Goal: Task Accomplishment & Management: Manage account settings

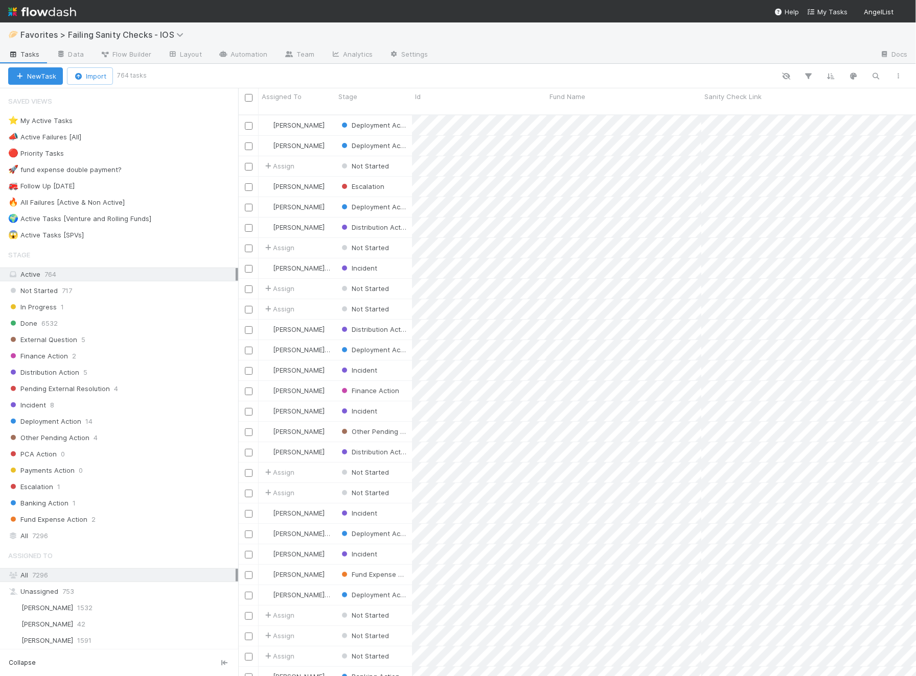
scroll to position [0, 1]
click at [145, 213] on div "🌍 Active Tasks [Venture and Rolling Funds]" at bounding box center [79, 219] width 143 height 13
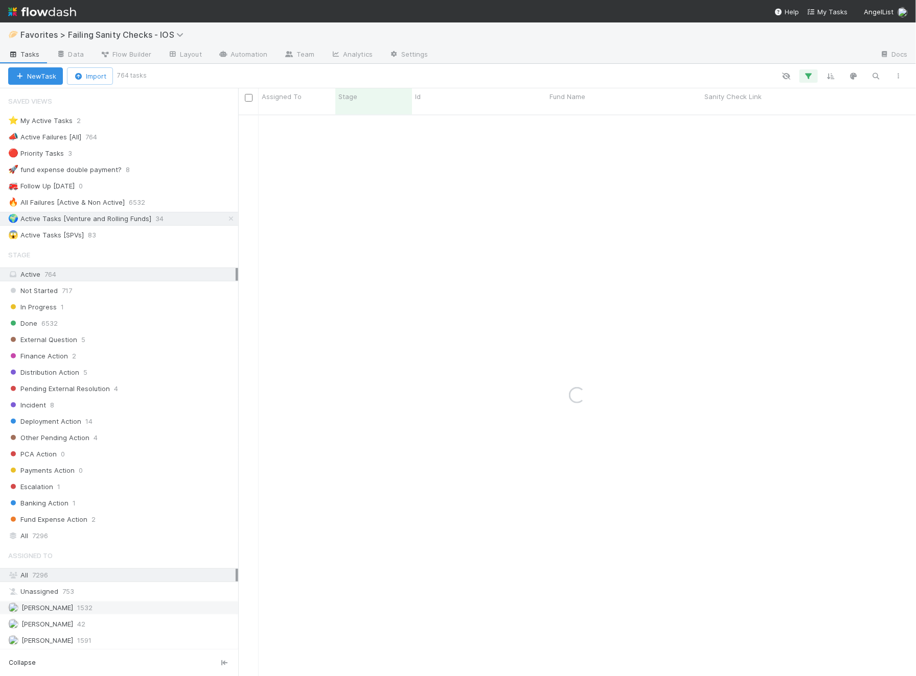
click at [90, 602] on div "Ali Al Khatib 1532" at bounding box center [121, 608] width 227 height 13
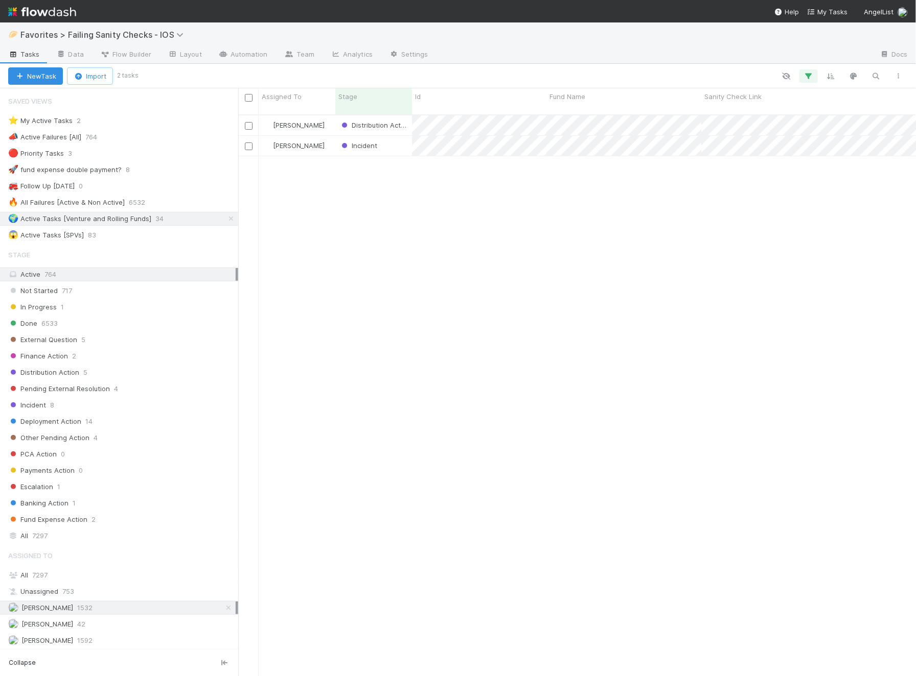
scroll to position [570, 677]
click at [400, 137] on div "Incident" at bounding box center [373, 146] width 77 height 20
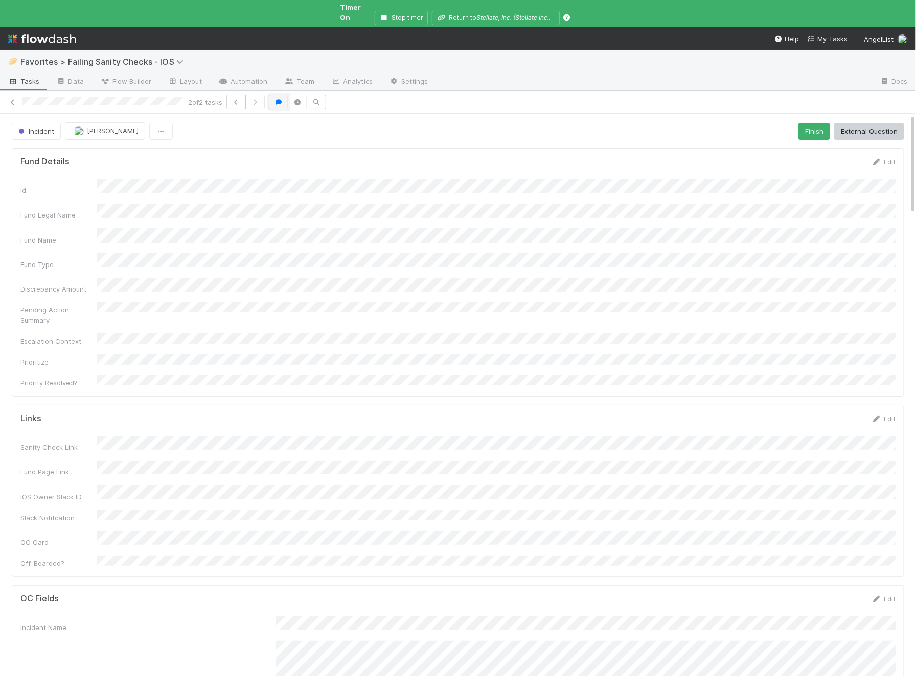
click at [278, 99] on icon "button" at bounding box center [278, 102] width 10 height 6
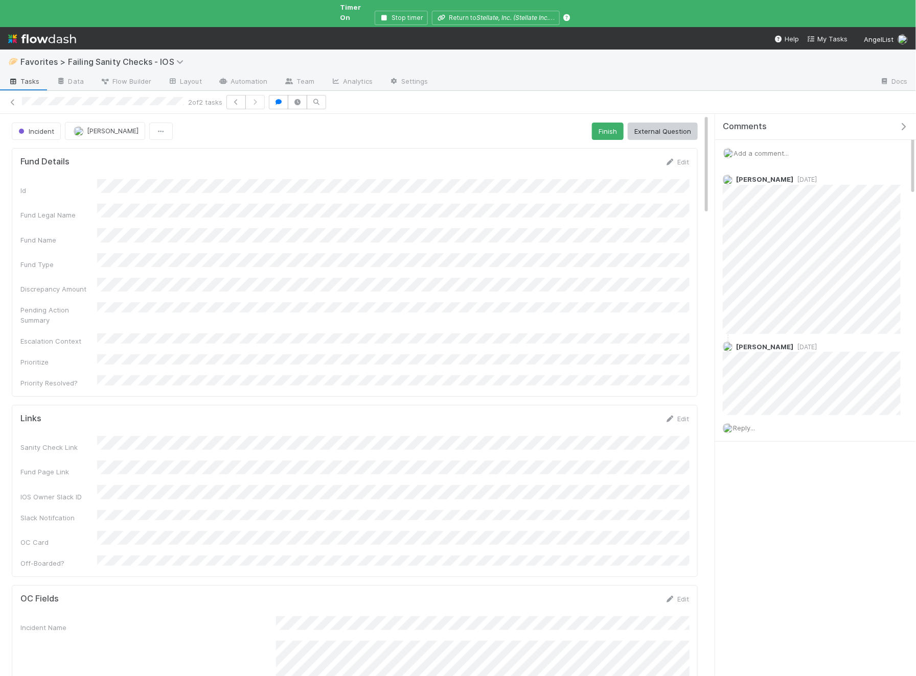
click at [13, 98] on div "2 of 2 tasks" at bounding box center [458, 102] width 916 height 14
click at [13, 97] on link at bounding box center [13, 102] width 10 height 10
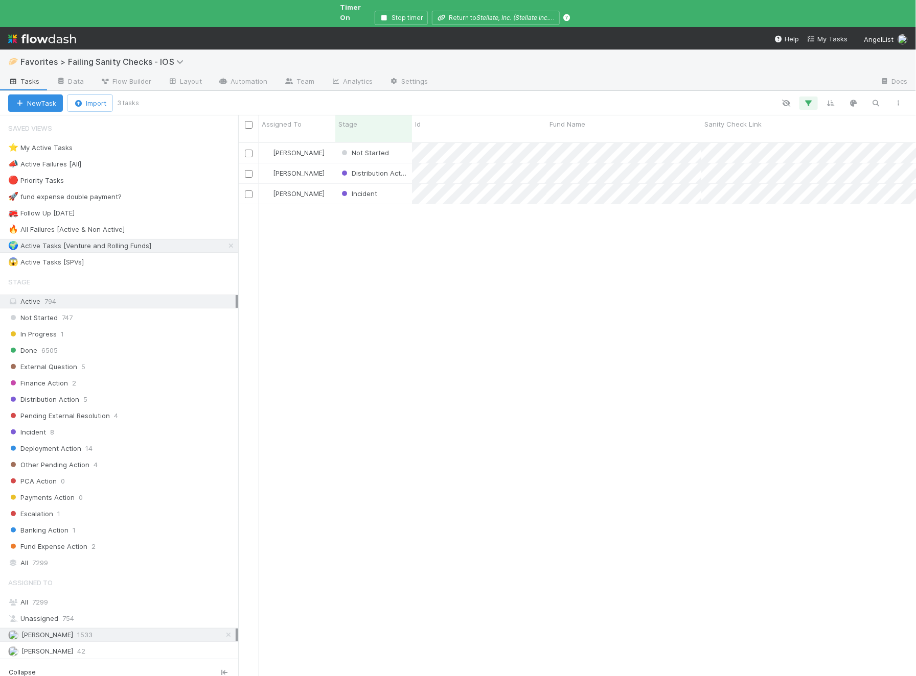
scroll to position [552, 677]
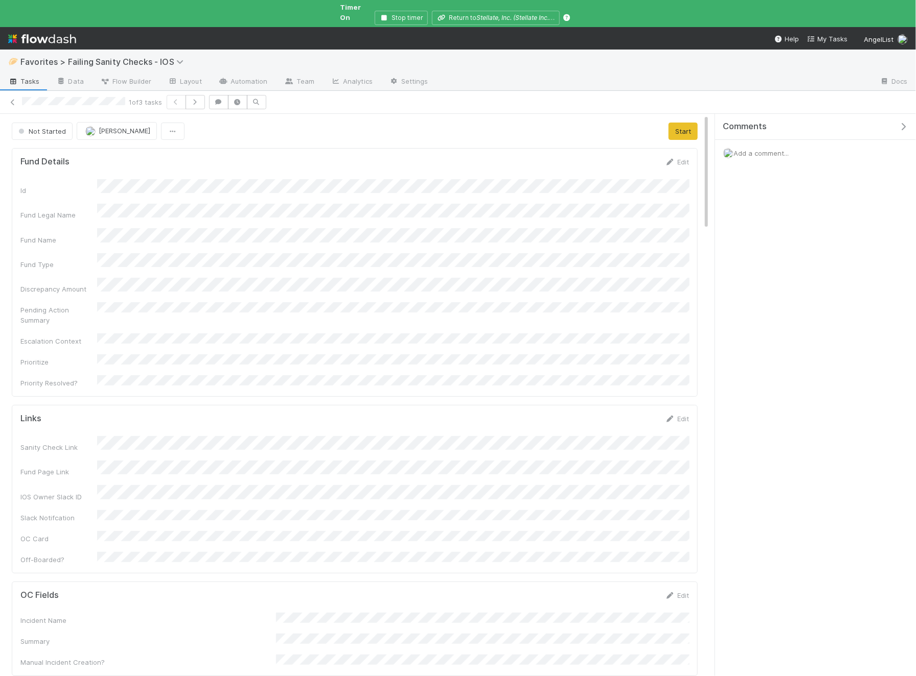
scroll to position [208, 669]
click at [742, 149] on span "Add a comment..." at bounding box center [760, 153] width 55 height 8
click at [758, 302] on button "Add Comment" at bounding box center [760, 310] width 59 height 17
click at [41, 127] on span "Not Started" at bounding box center [41, 131] width 50 height 8
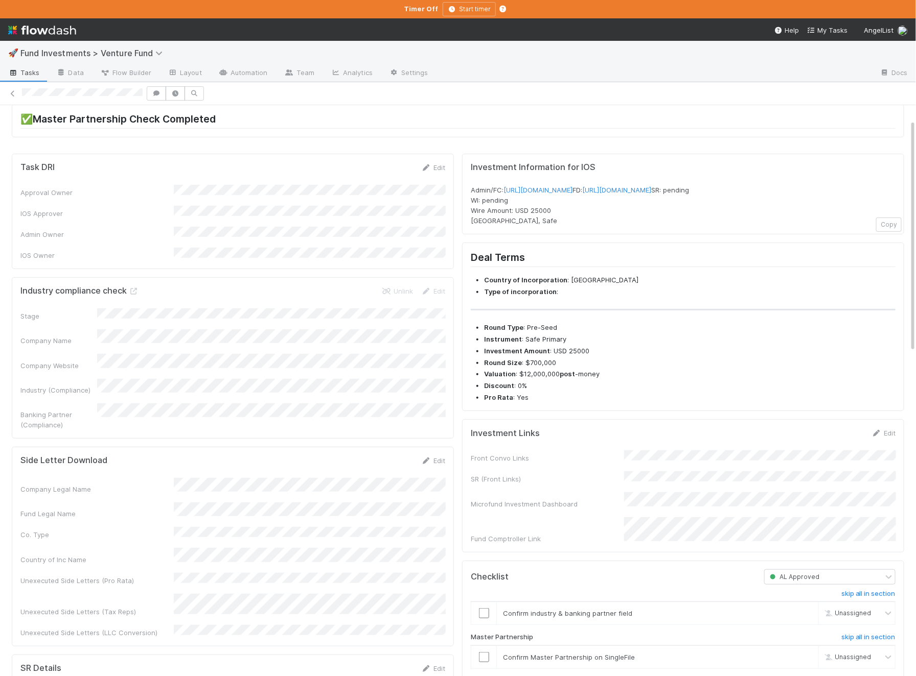
scroll to position [363, 0]
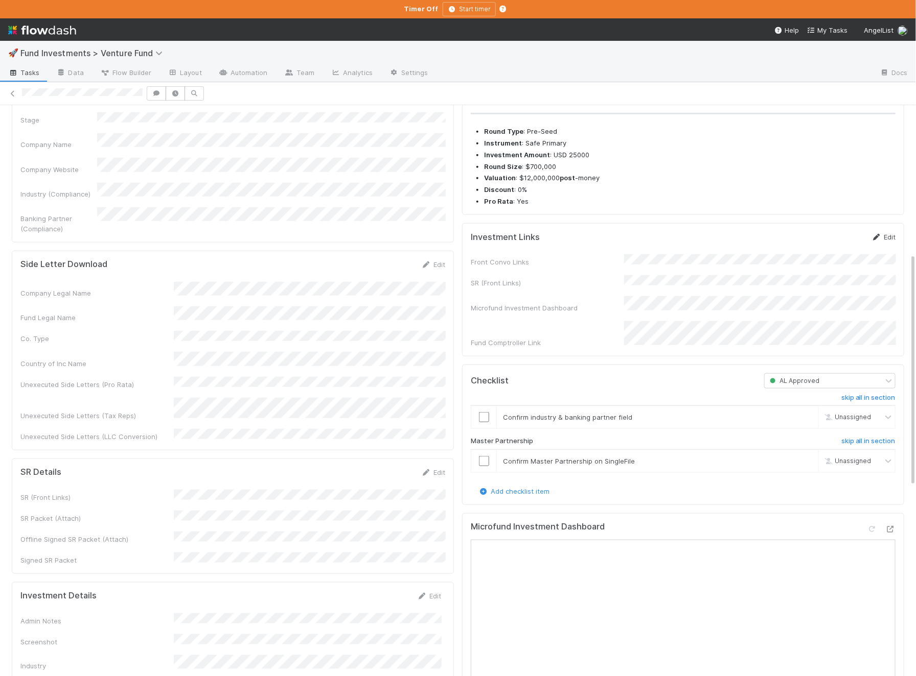
click at [894, 241] on link "Edit" at bounding box center [883, 237] width 24 height 8
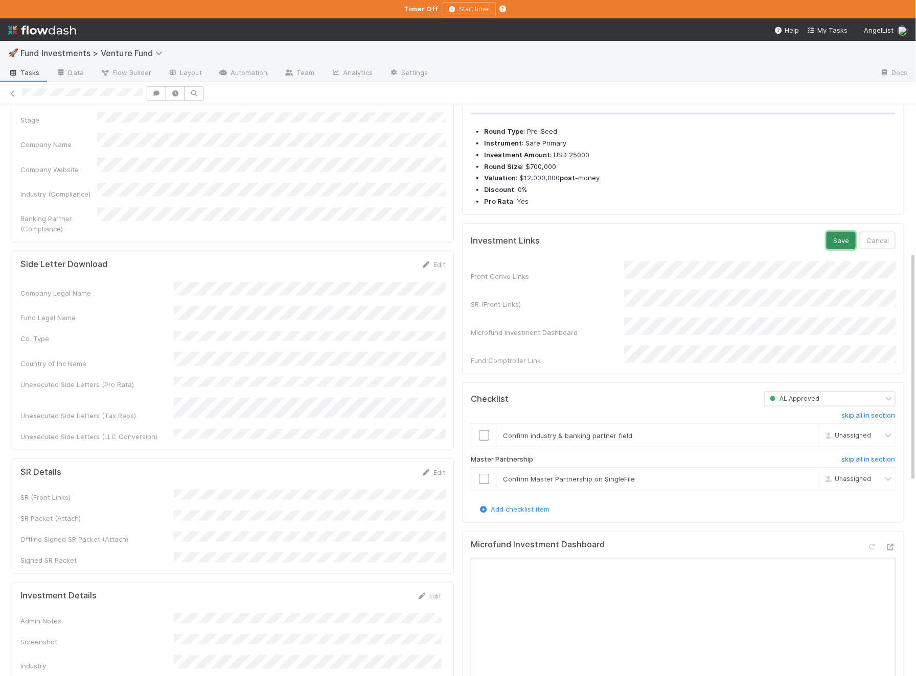
click at [833, 249] on button "Save" at bounding box center [840, 240] width 29 height 17
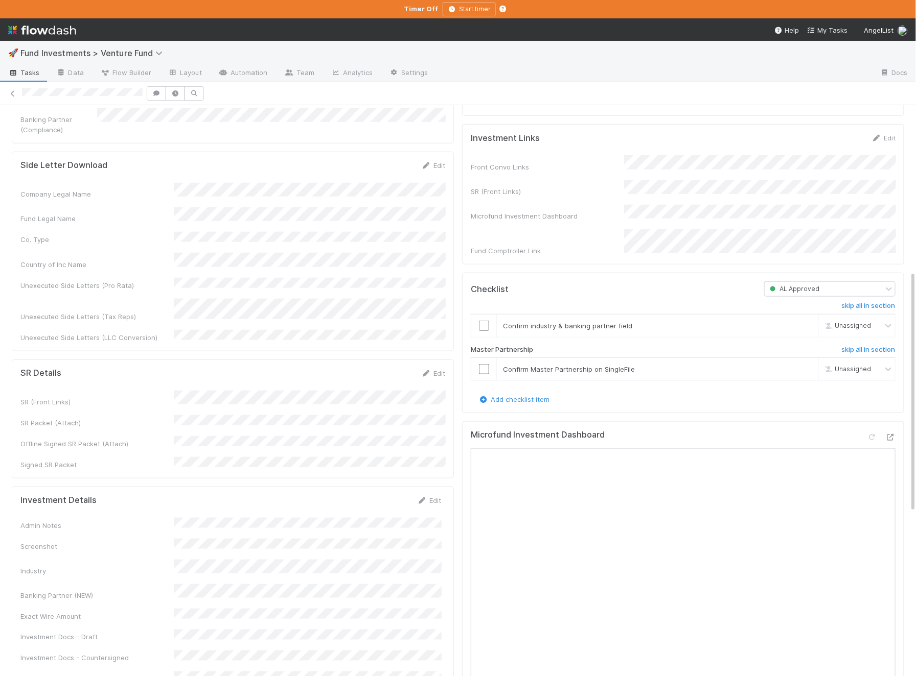
scroll to position [415, 0]
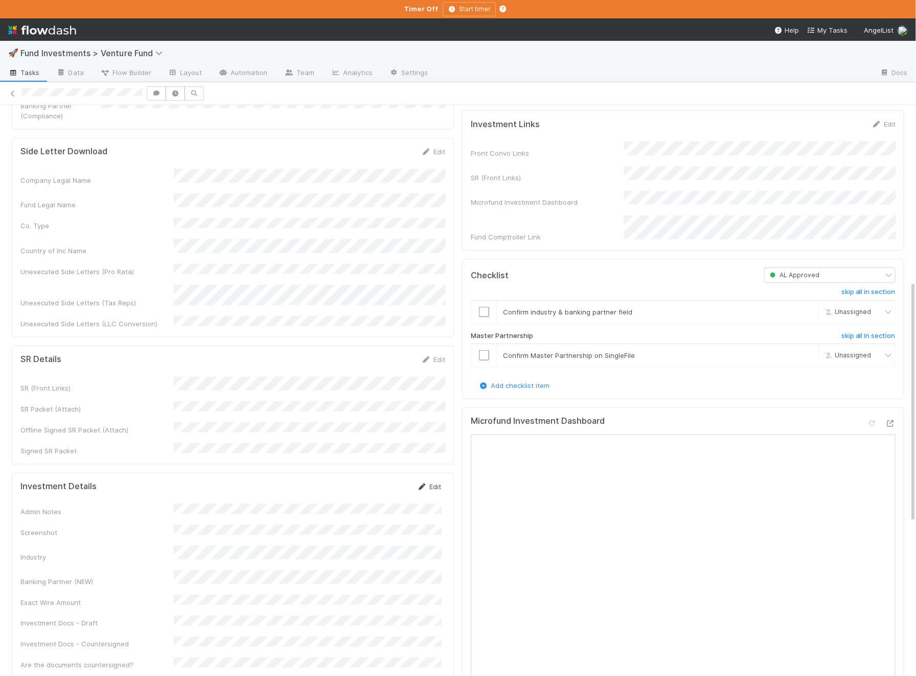
click at [433, 483] on link "Edit" at bounding box center [429, 487] width 24 height 8
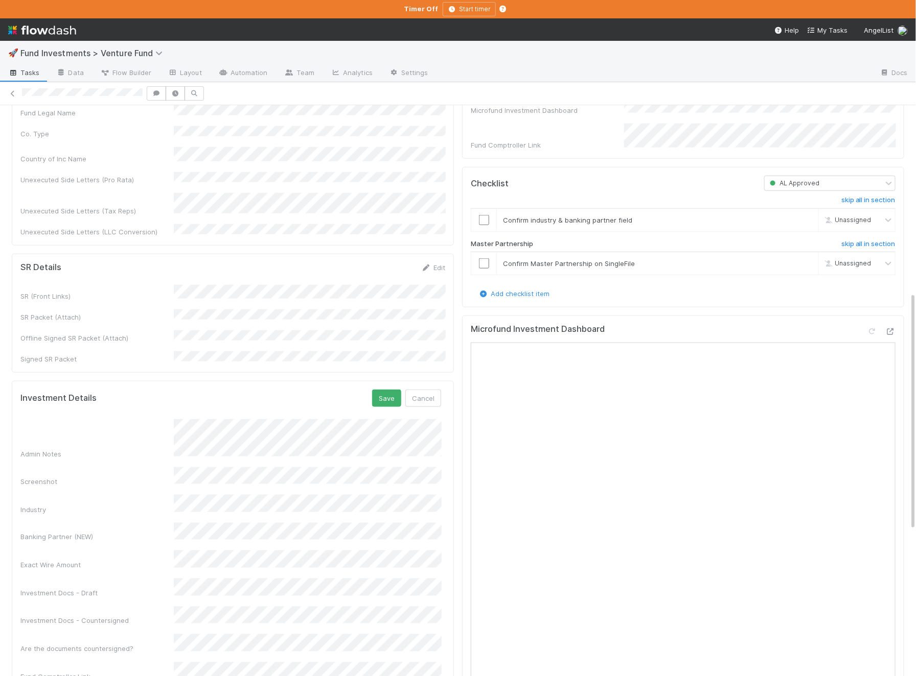
scroll to position [511, 0]
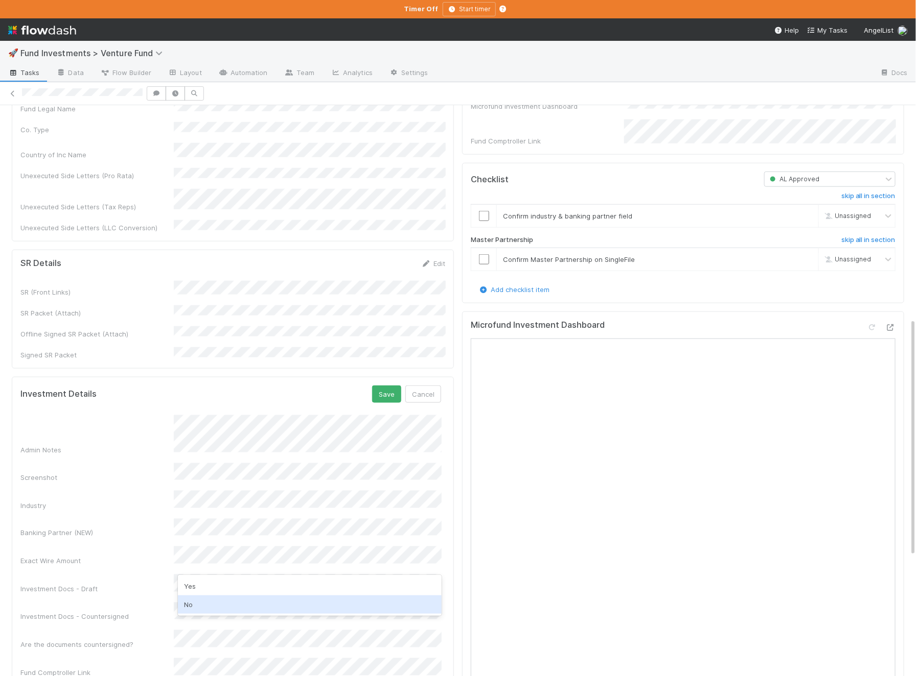
click at [211, 606] on div "No" at bounding box center [310, 605] width 264 height 18
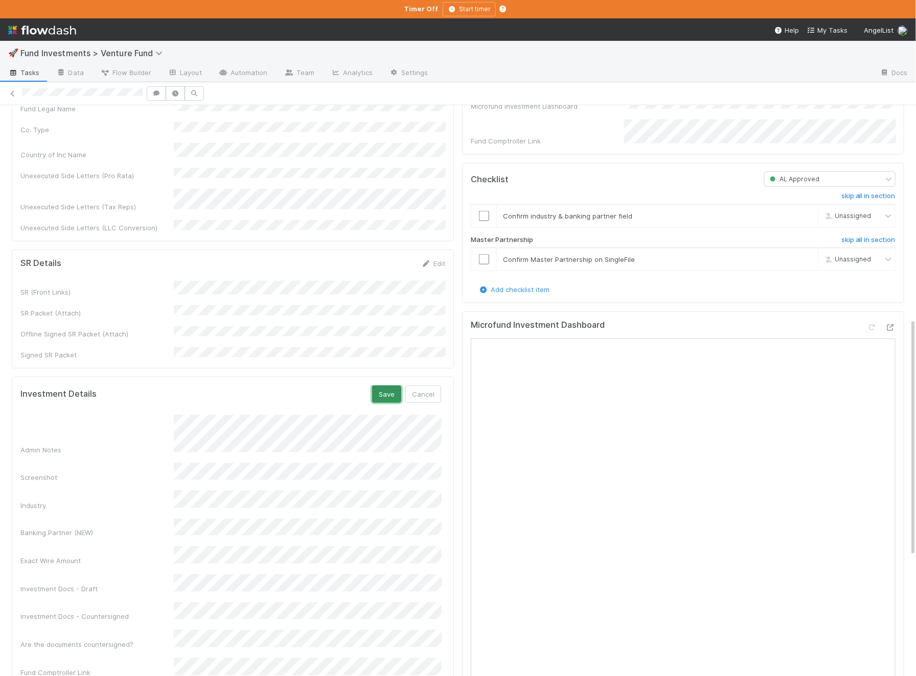
click at [384, 386] on button "Save" at bounding box center [386, 394] width 29 height 17
click at [895, 331] on icon at bounding box center [890, 327] width 10 height 7
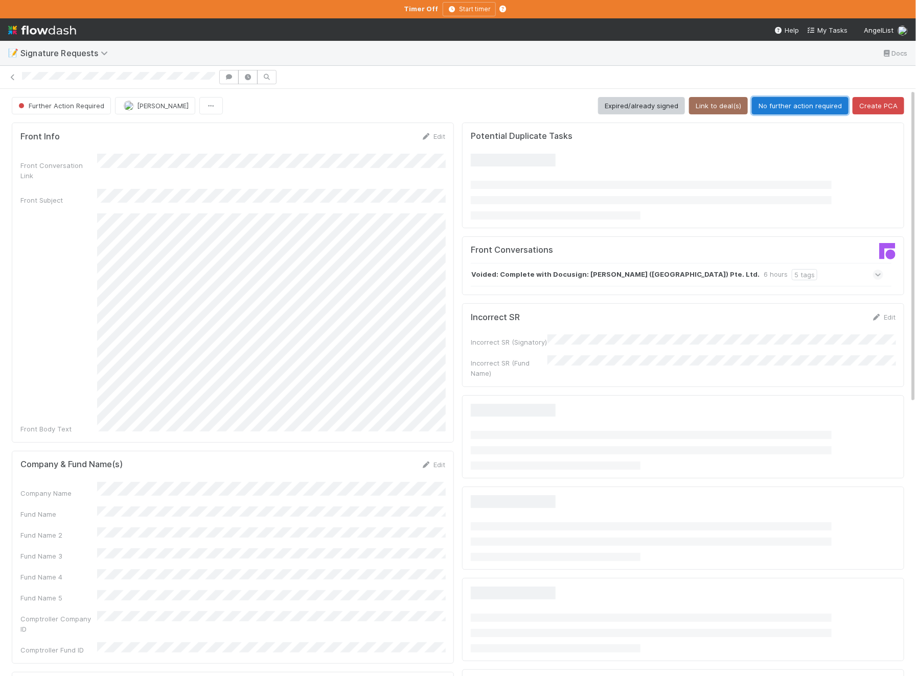
click at [737, 99] on button "No further action required" at bounding box center [800, 105] width 97 height 17
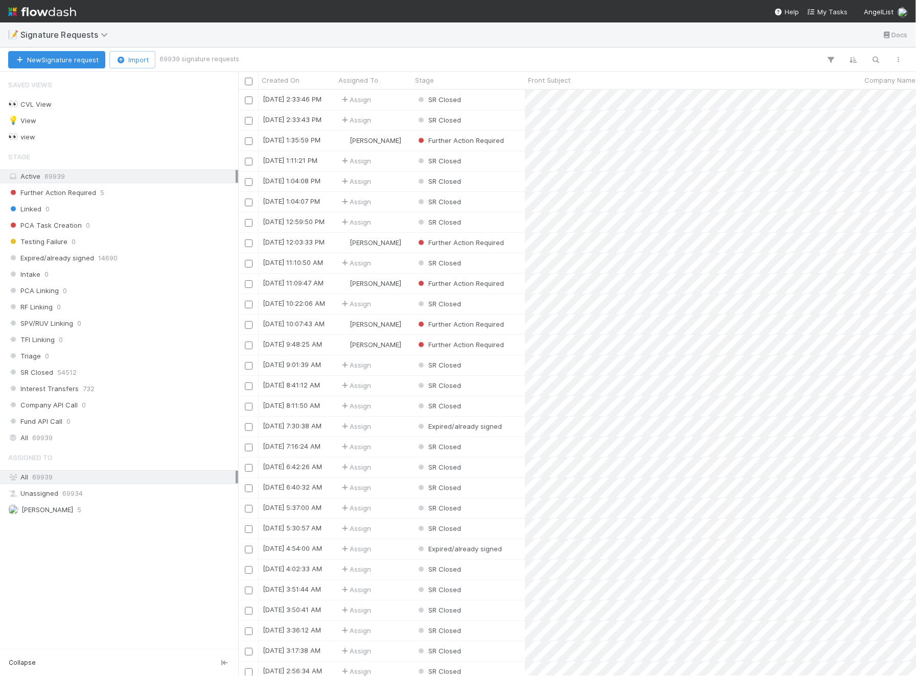
scroll to position [587, 677]
click at [50, 506] on span "Ali Al Khatib" at bounding box center [47, 510] width 52 height 8
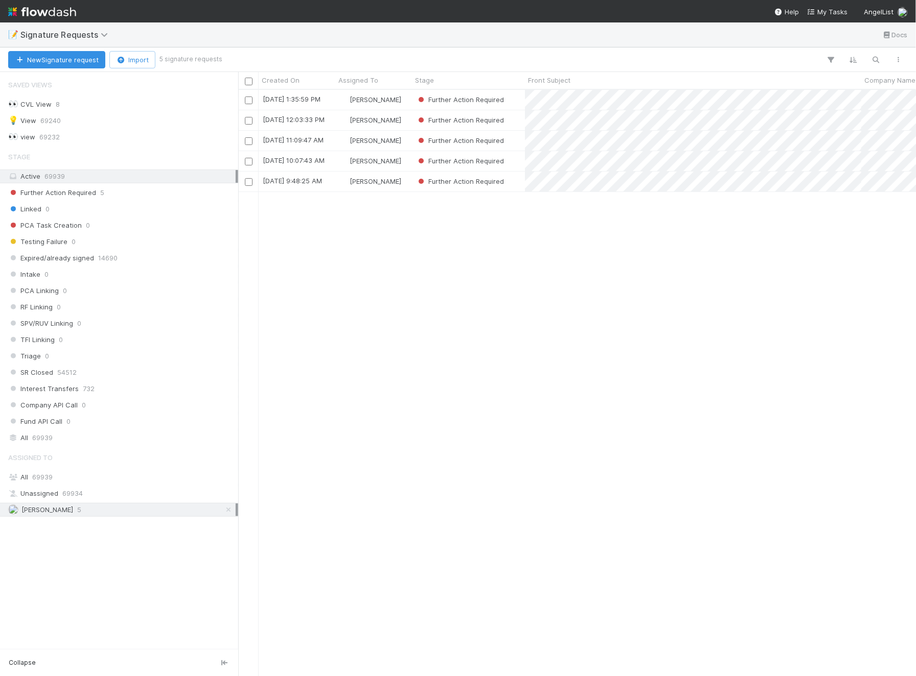
scroll to position [587, 677]
click at [515, 180] on div "Further Action Required" at bounding box center [468, 182] width 113 height 20
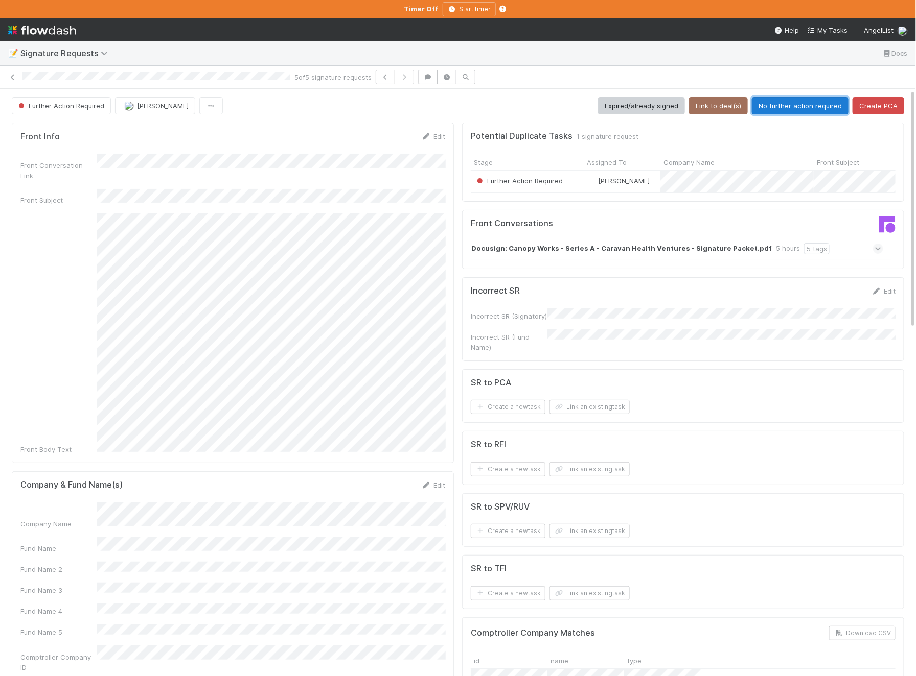
click at [786, 106] on button "No further action required" at bounding box center [800, 105] width 97 height 17
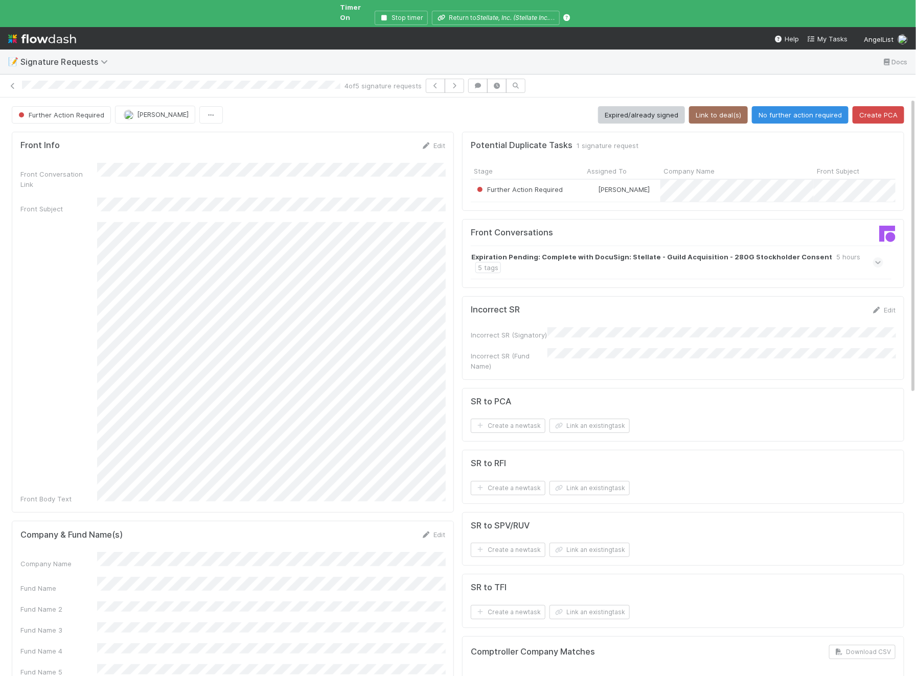
click at [787, 106] on button "No further action required" at bounding box center [800, 114] width 97 height 17
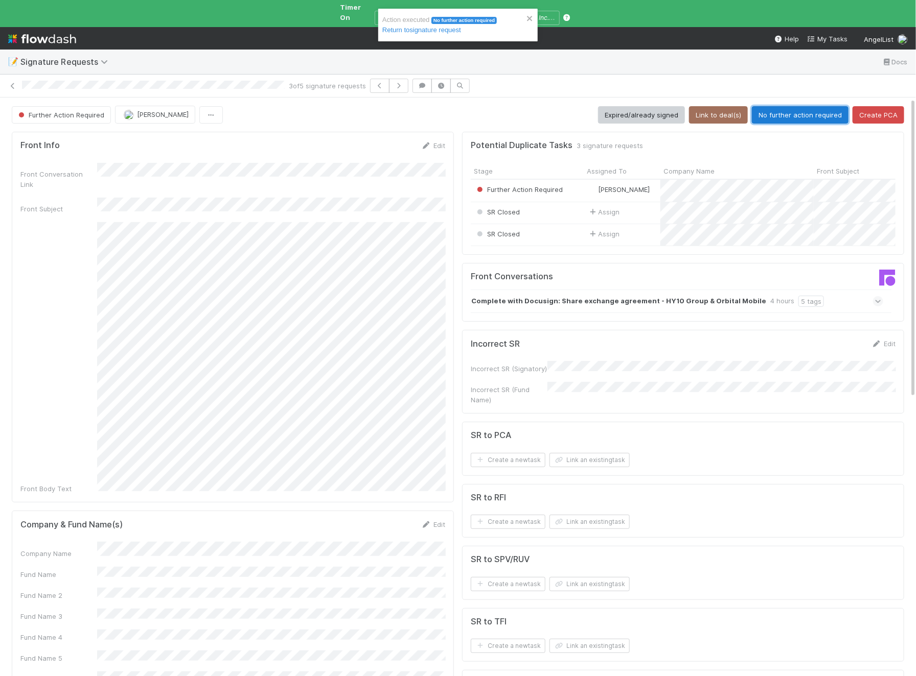
click at [779, 106] on button "No further action required" at bounding box center [800, 114] width 97 height 17
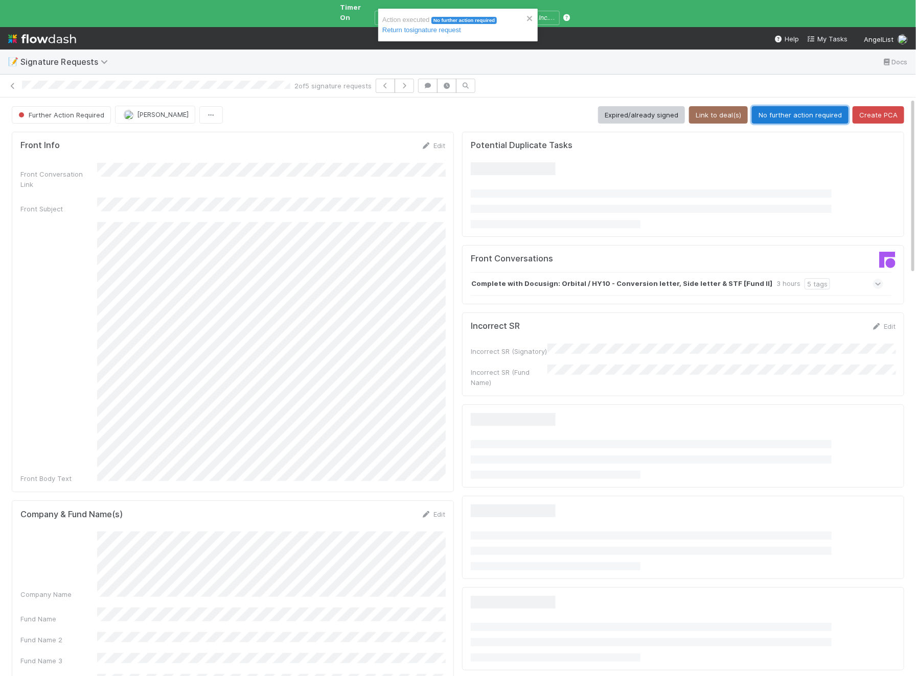
click at [797, 106] on button "No further action required" at bounding box center [800, 114] width 97 height 17
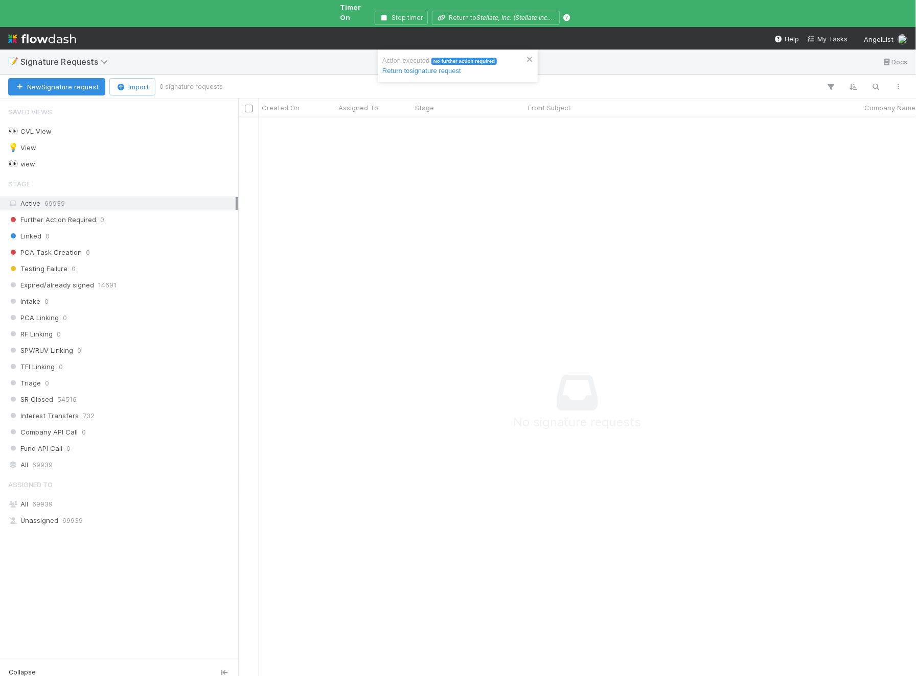
scroll to position [569, 677]
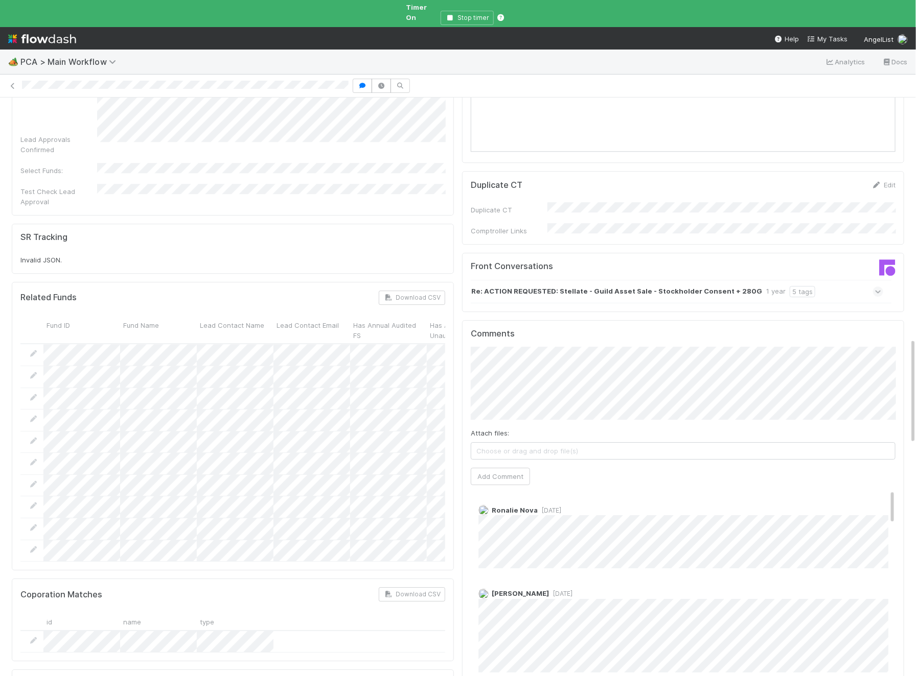
scroll to position [1331, 0]
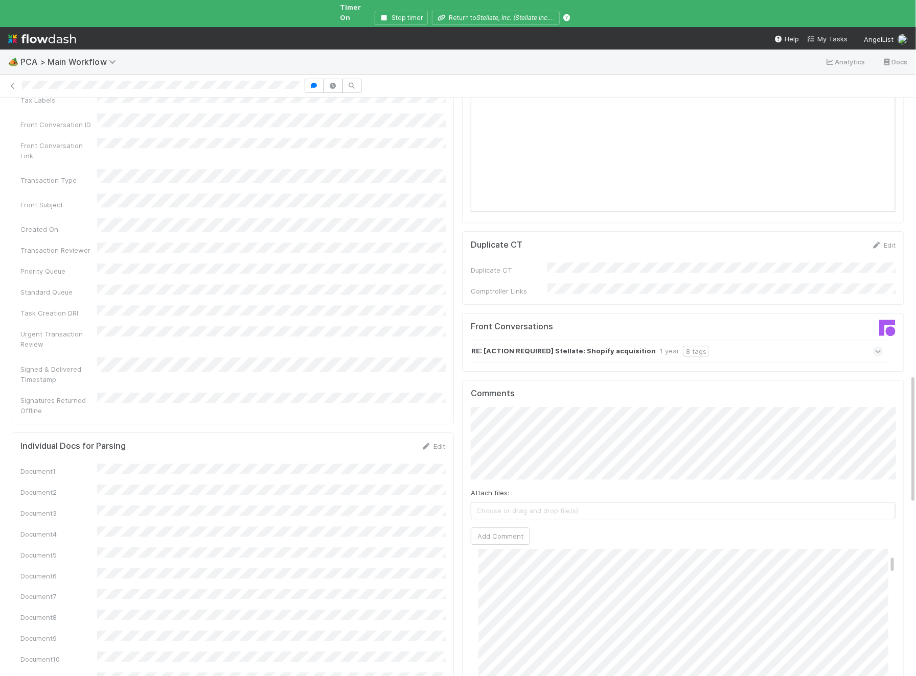
scroll to position [380, 0]
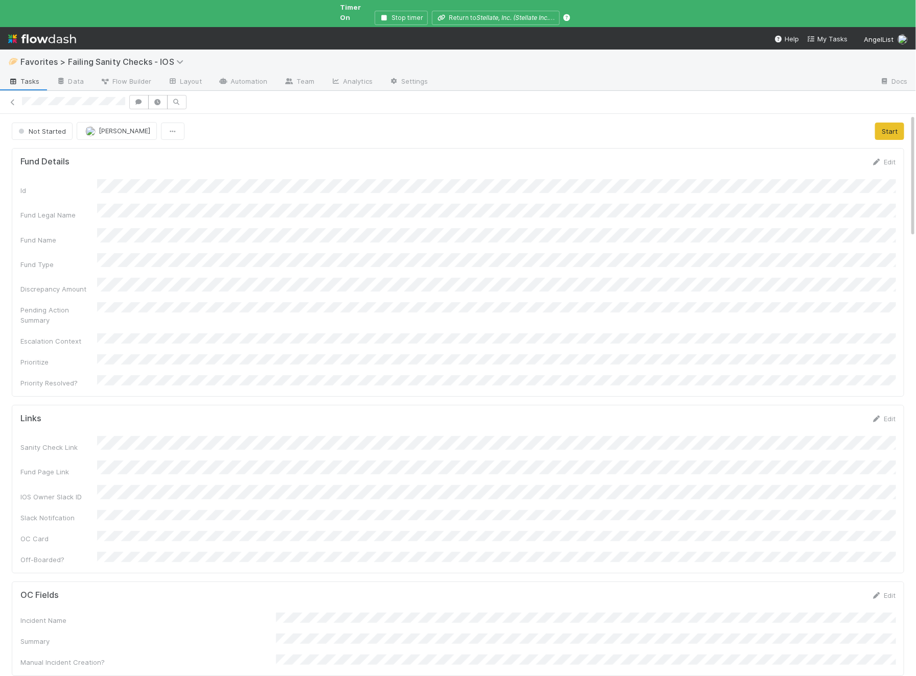
scroll to position [208, 875]
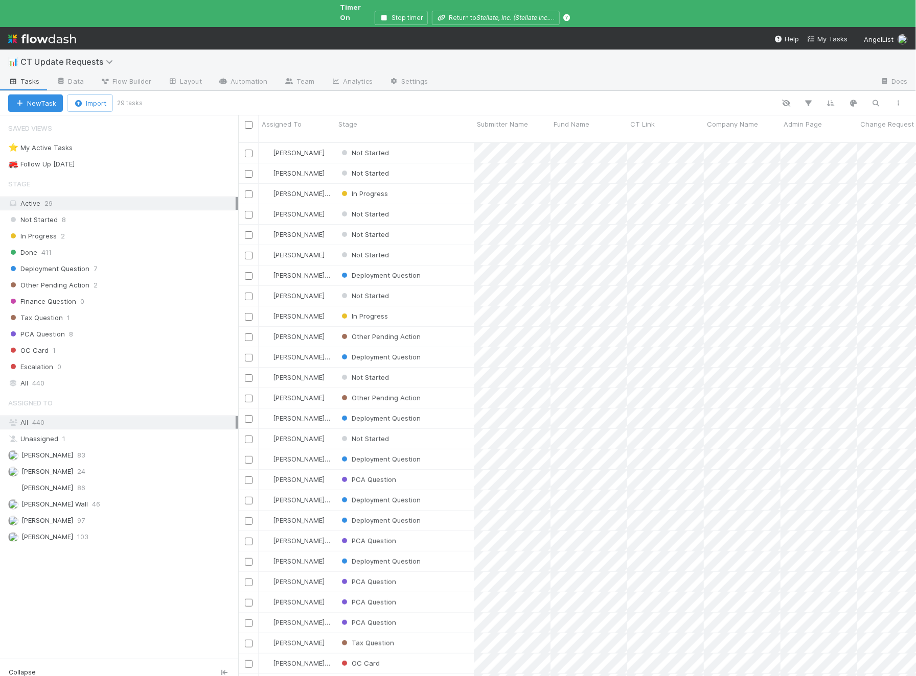
scroll to position [552, 677]
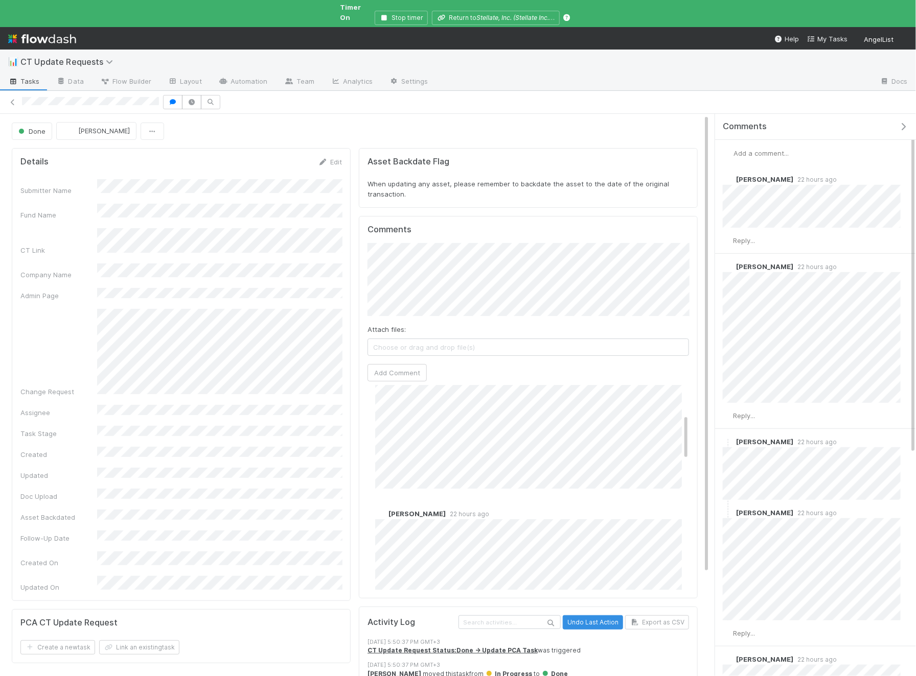
scroll to position [128, 0]
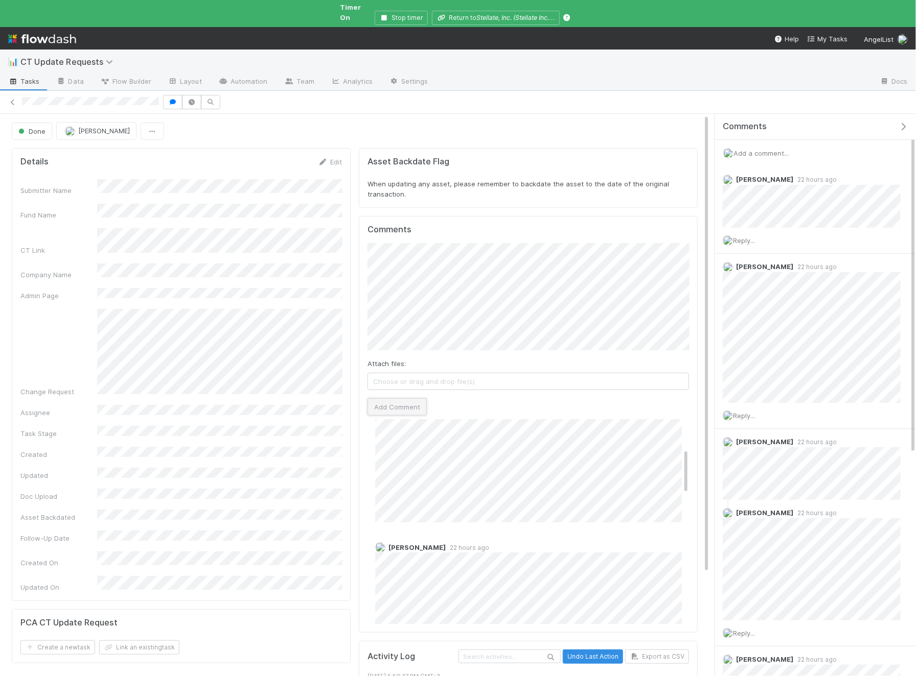
click at [390, 399] on button "Add Comment" at bounding box center [396, 407] width 59 height 17
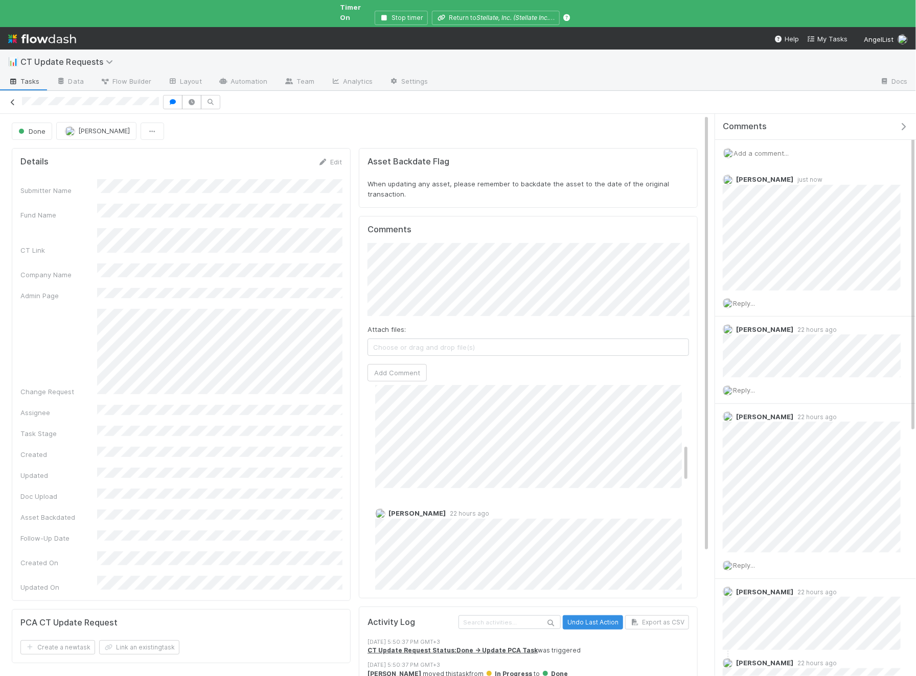
click at [13, 99] on icon at bounding box center [13, 102] width 10 height 7
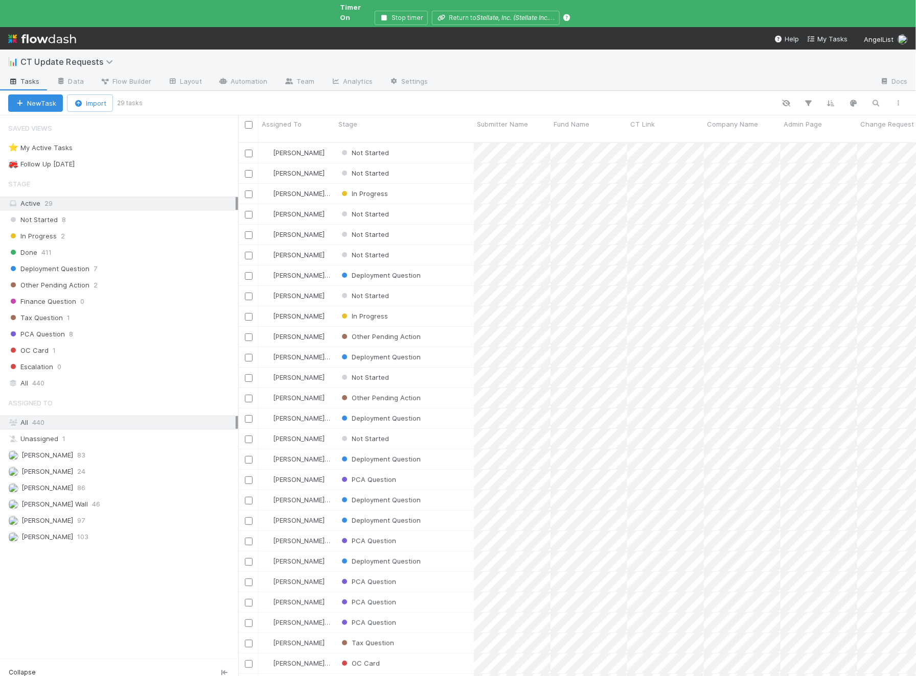
scroll to position [552, 677]
click at [411, 143] on div "Not Started" at bounding box center [404, 153] width 138 height 20
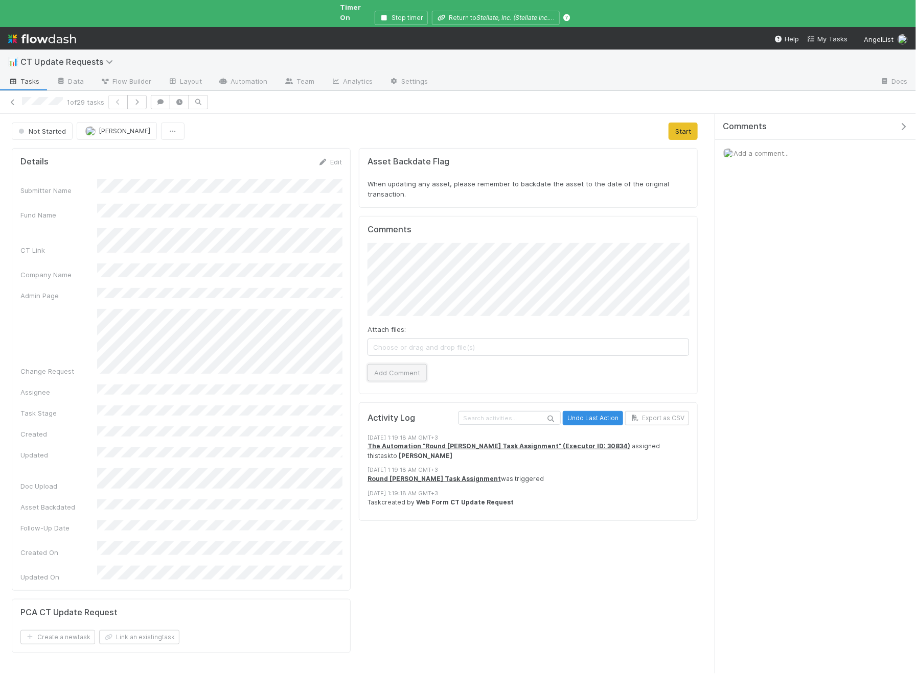
click at [395, 364] on button "Add Comment" at bounding box center [396, 372] width 59 height 17
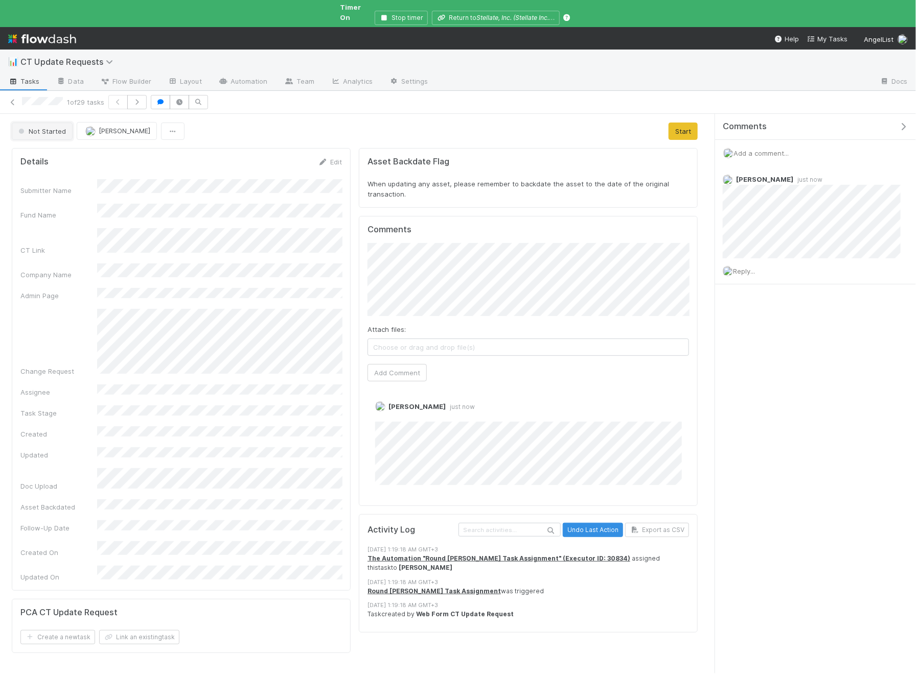
click at [50, 123] on button "Not Started" at bounding box center [42, 131] width 61 height 17
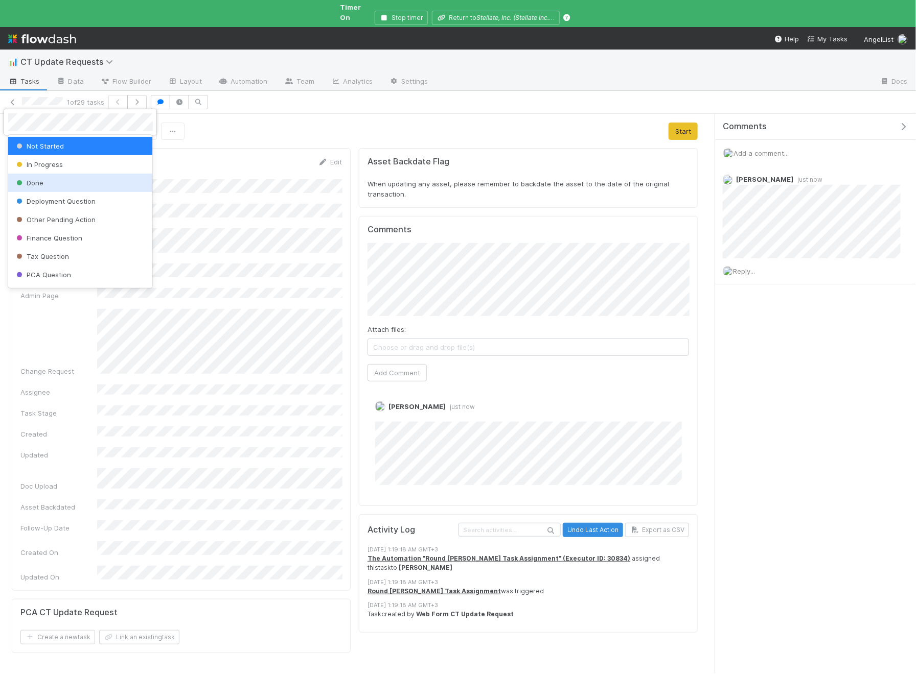
click at [52, 178] on div "Done" at bounding box center [80, 183] width 145 height 18
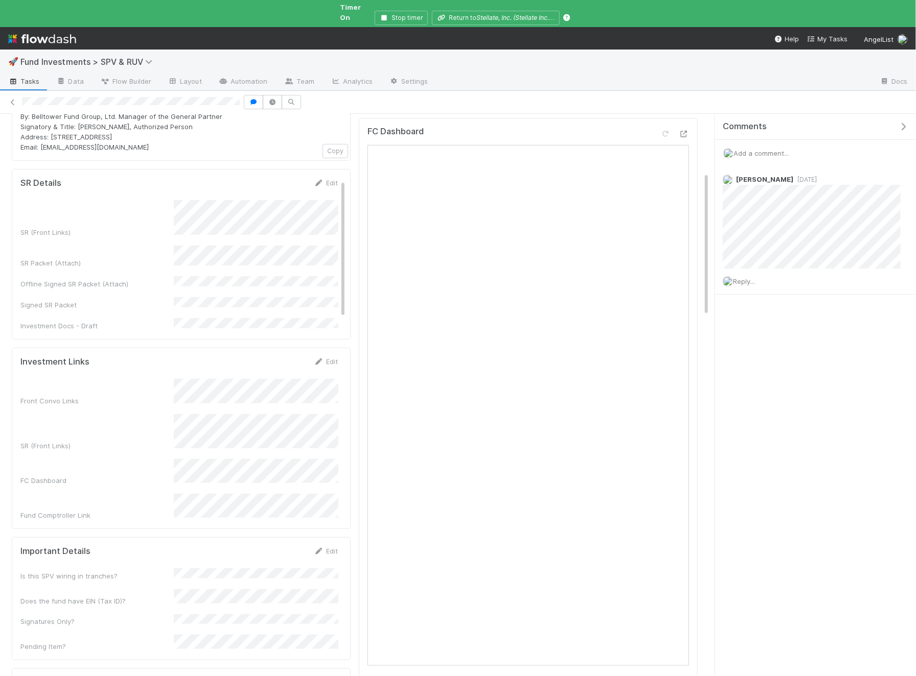
scroll to position [210, 0]
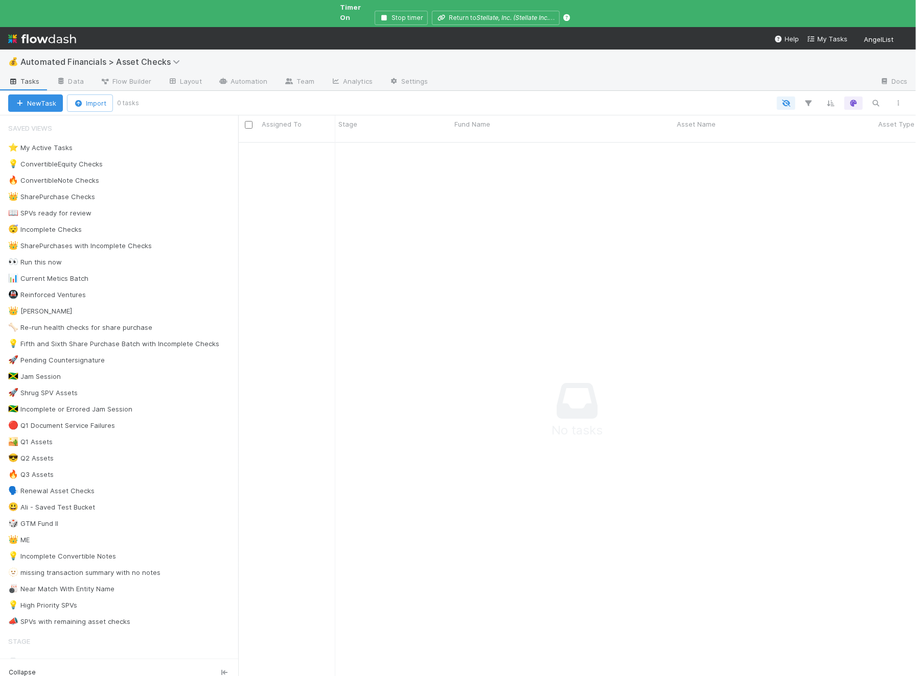
scroll to position [0, 1]
click at [67, 592] on div "⭐ My Active Tasks 💡 ConvertibleEquity Checks 🔥 ConvertibleNote Checks 👑 SharePu…" at bounding box center [119, 385] width 238 height 488
click at [59, 599] on div "💡 High Priority SPVs" at bounding box center [42, 605] width 69 height 13
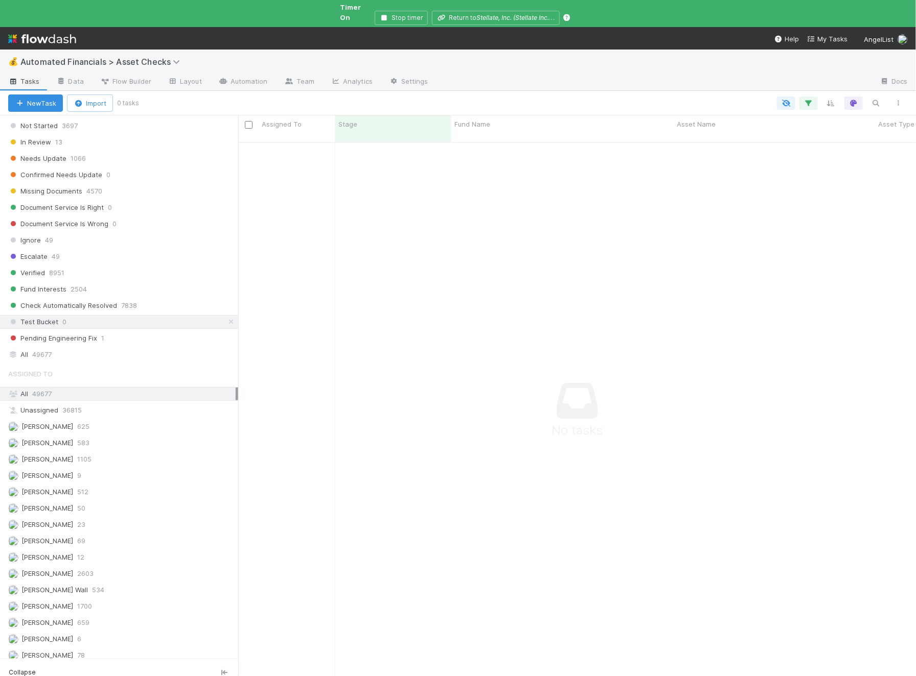
scroll to position [789, 0]
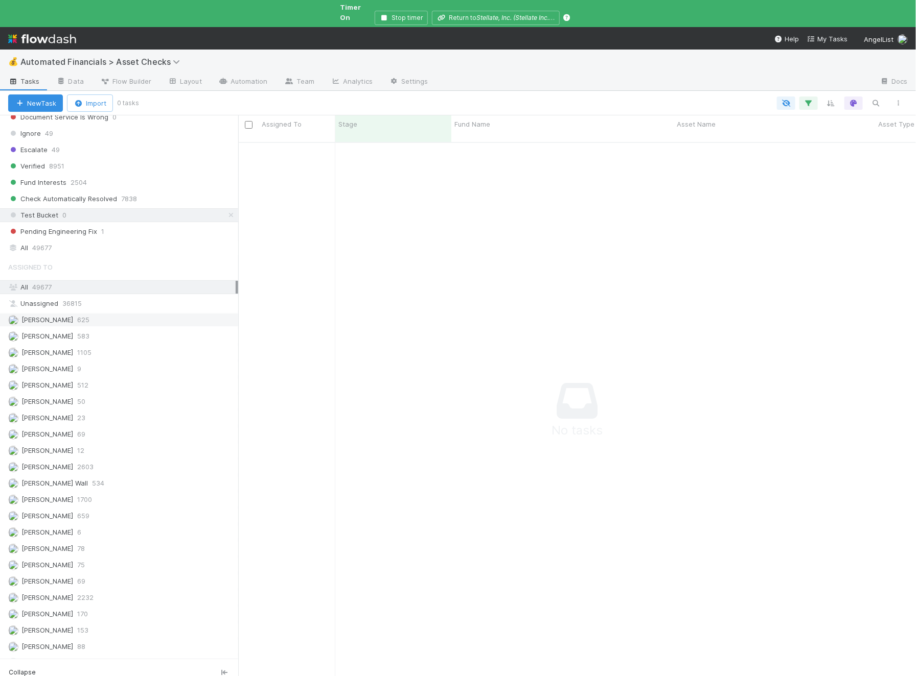
click at [77, 314] on span "625" at bounding box center [83, 320] width 12 height 13
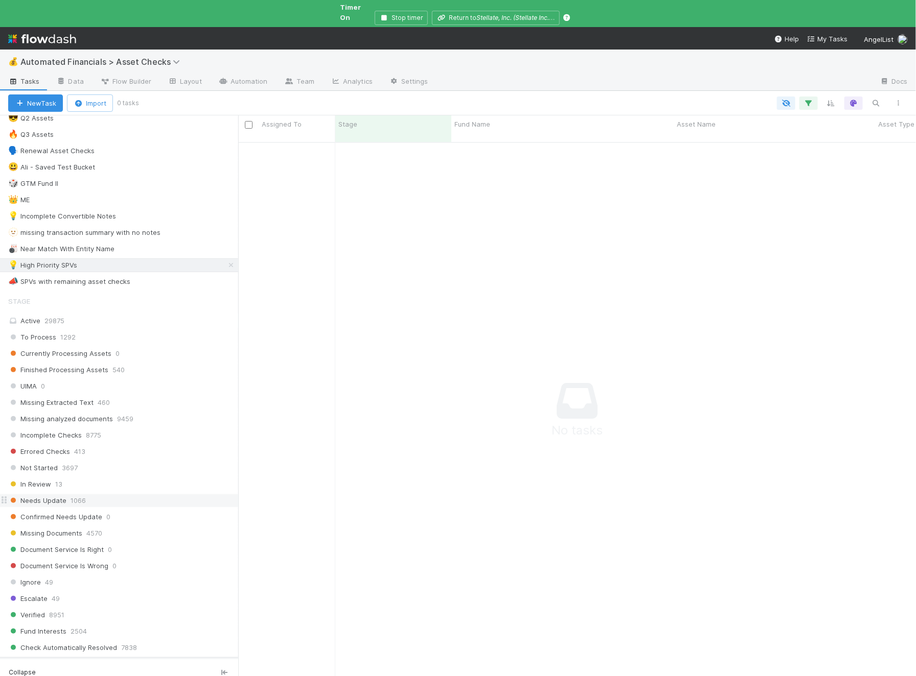
scroll to position [320, 0]
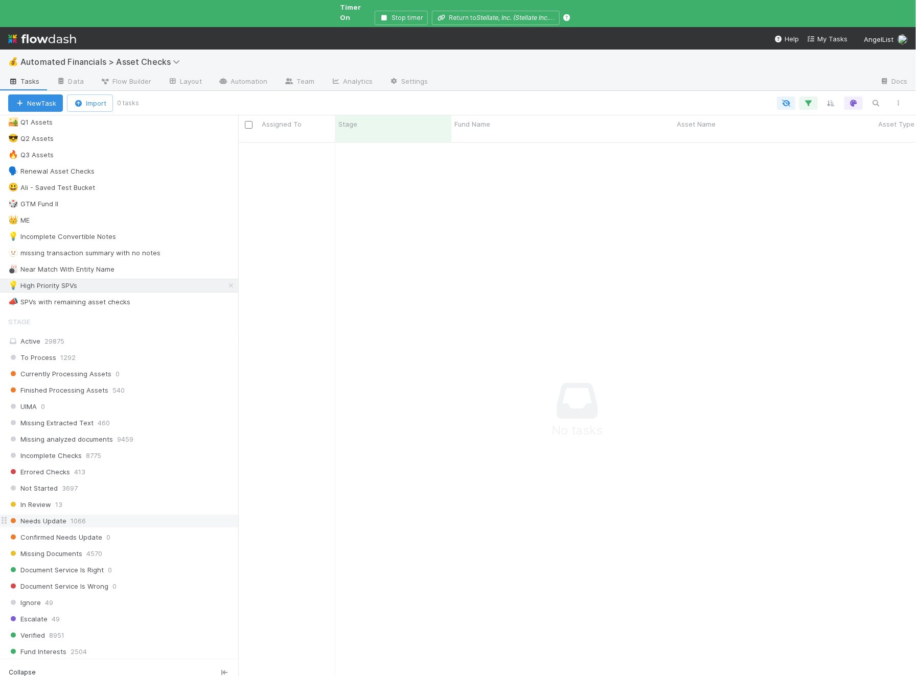
click at [80, 515] on span "1066" at bounding box center [78, 521] width 15 height 13
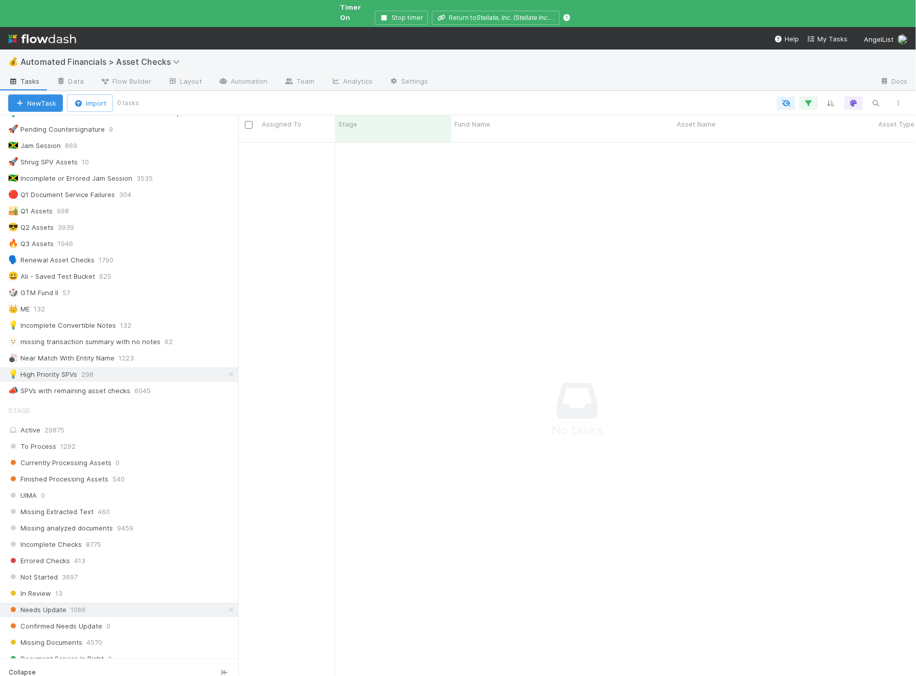
scroll to position [230, 0]
click at [68, 425] on div "Active 29875" at bounding box center [121, 431] width 227 height 13
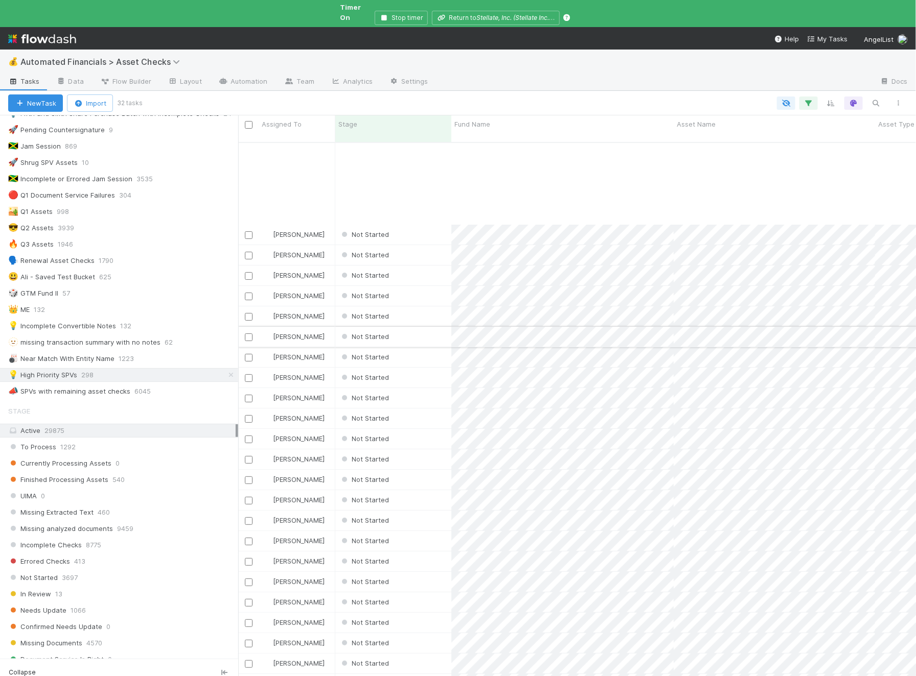
scroll to position [102, 0]
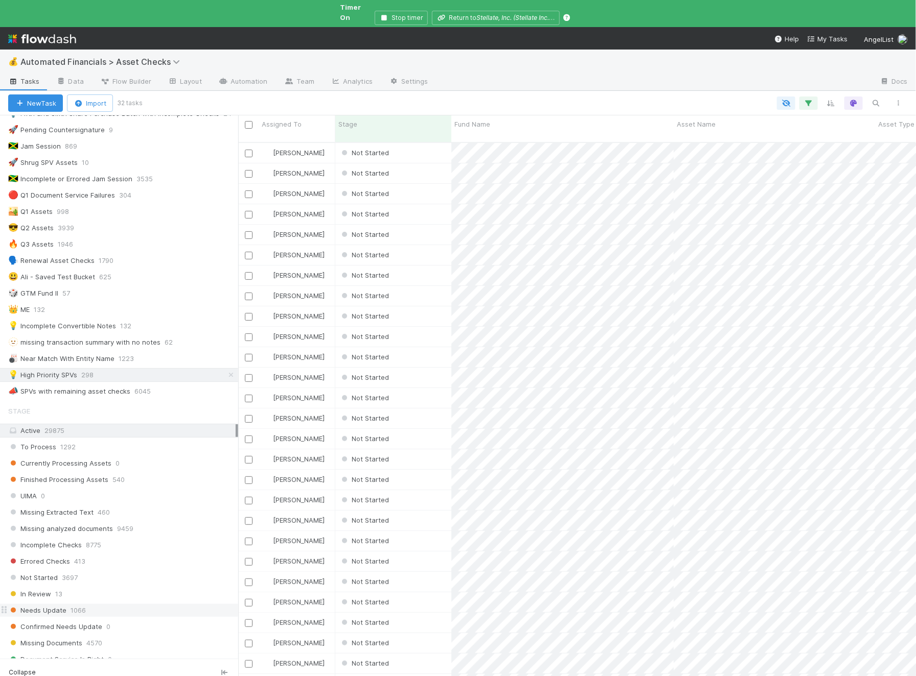
click at [75, 604] on span "1066" at bounding box center [78, 610] width 15 height 13
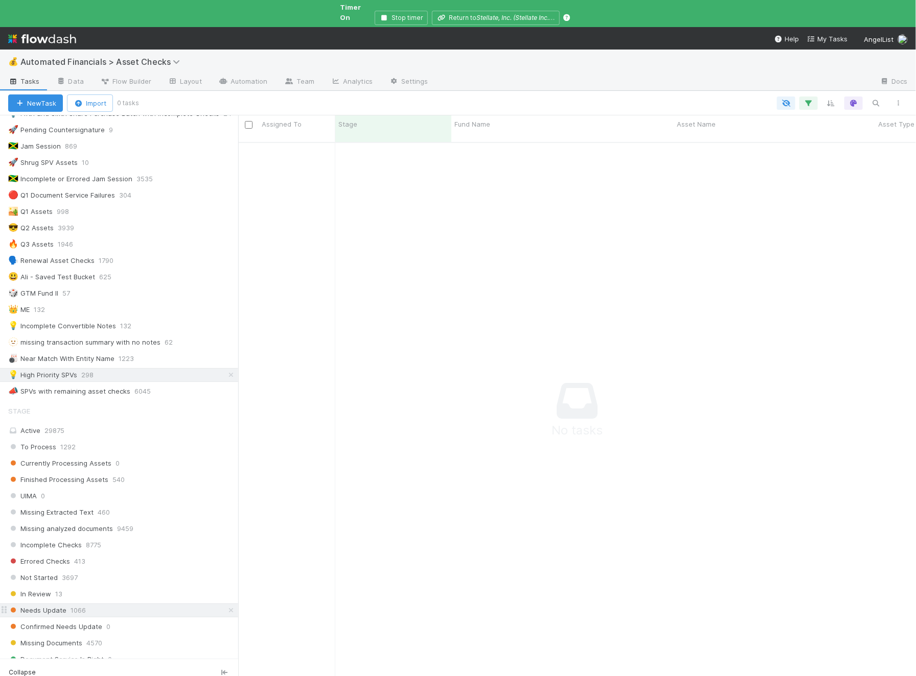
scroll to position [552, 677]
click at [116, 385] on div "📣 SPVs with remaining asset checks" at bounding box center [69, 391] width 122 height 13
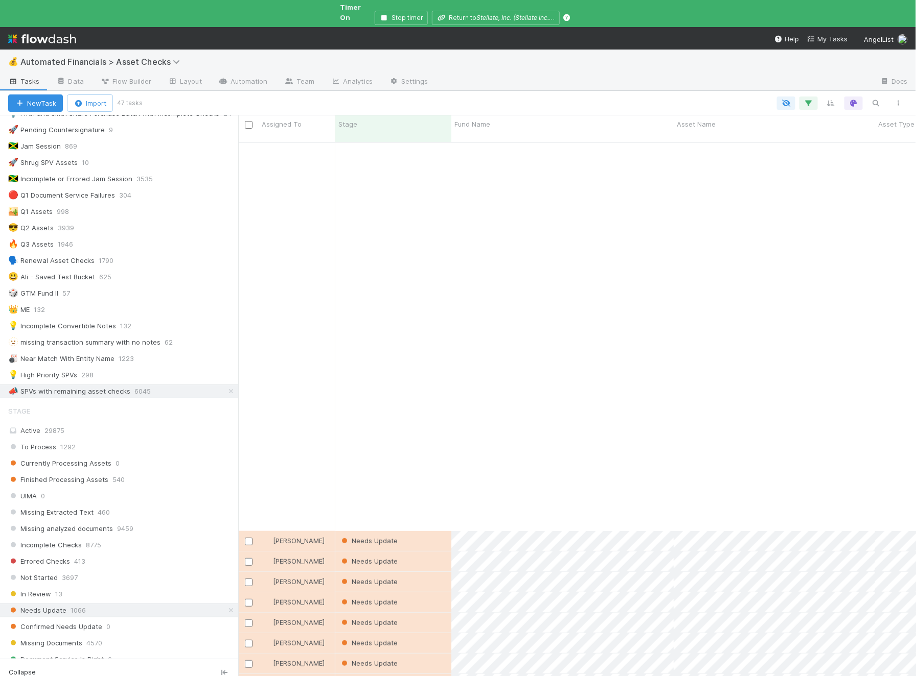
scroll to position [409, 0]
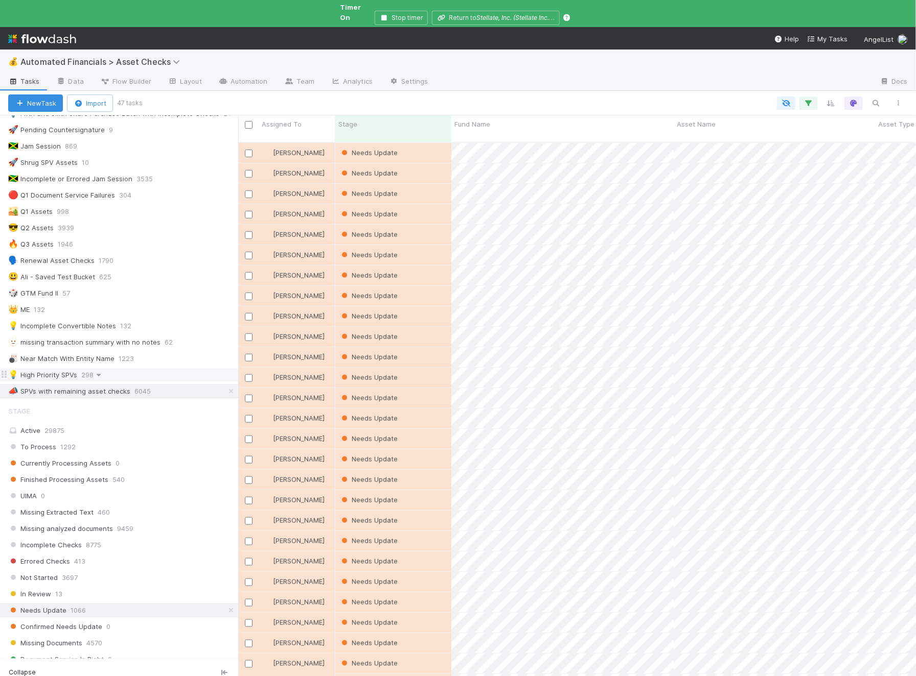
click at [94, 372] on icon at bounding box center [98, 375] width 10 height 7
click at [52, 356] on div "View Settings Default for everyone Rename this view Delete this view" at bounding box center [458, 338] width 916 height 676
click at [43, 369] on div "💡 High Priority SPVs" at bounding box center [42, 375] width 69 height 13
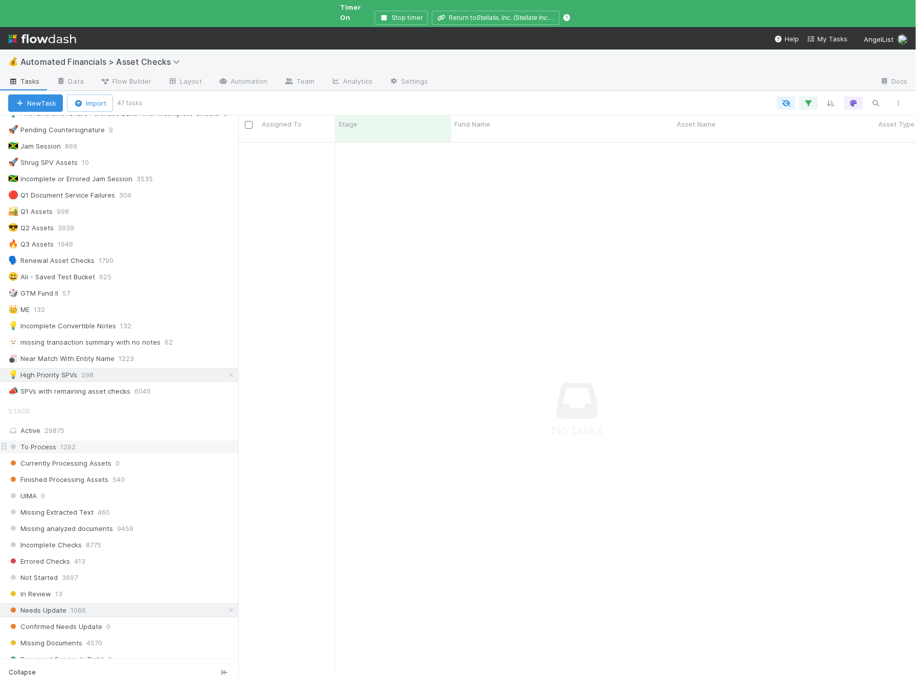
scroll to position [552, 677]
click at [52, 427] on span "29875" at bounding box center [54, 431] width 20 height 8
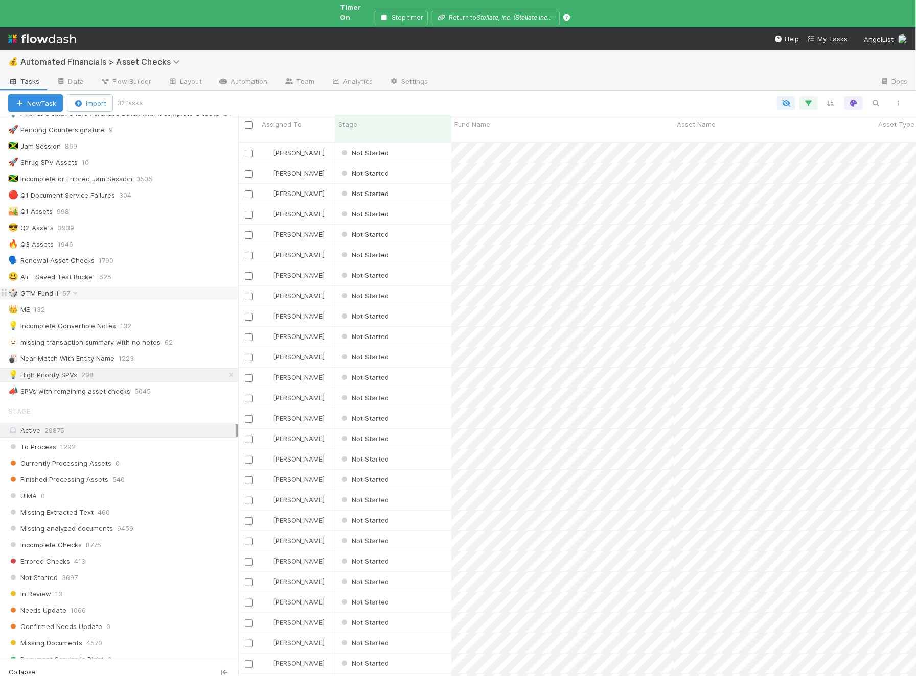
click at [64, 287] on span "57" at bounding box center [71, 293] width 18 height 13
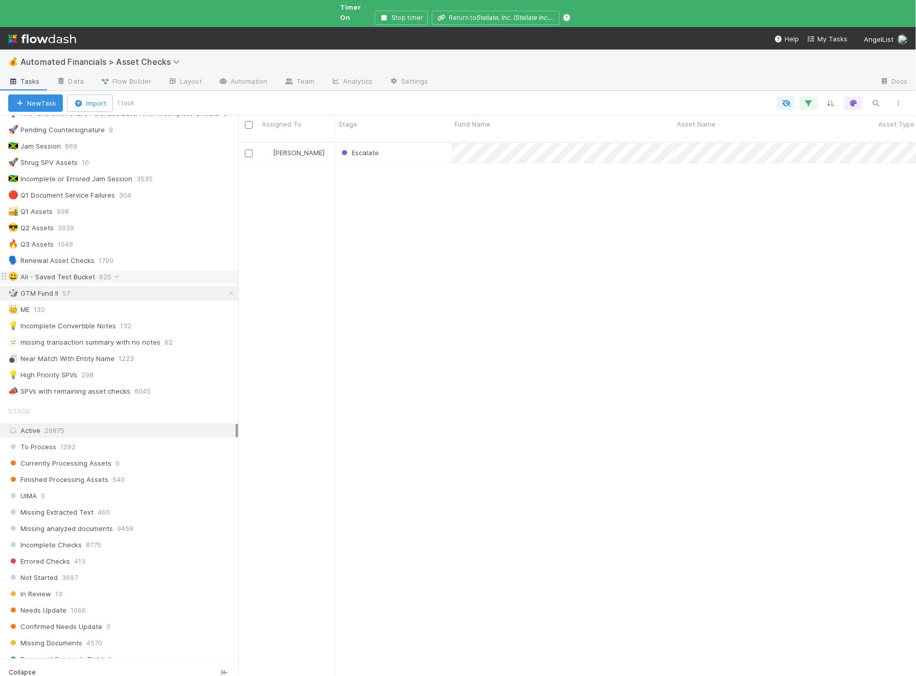
click at [73, 271] on div "😃 Ali - Saved Test Bucket" at bounding box center [51, 277] width 87 height 13
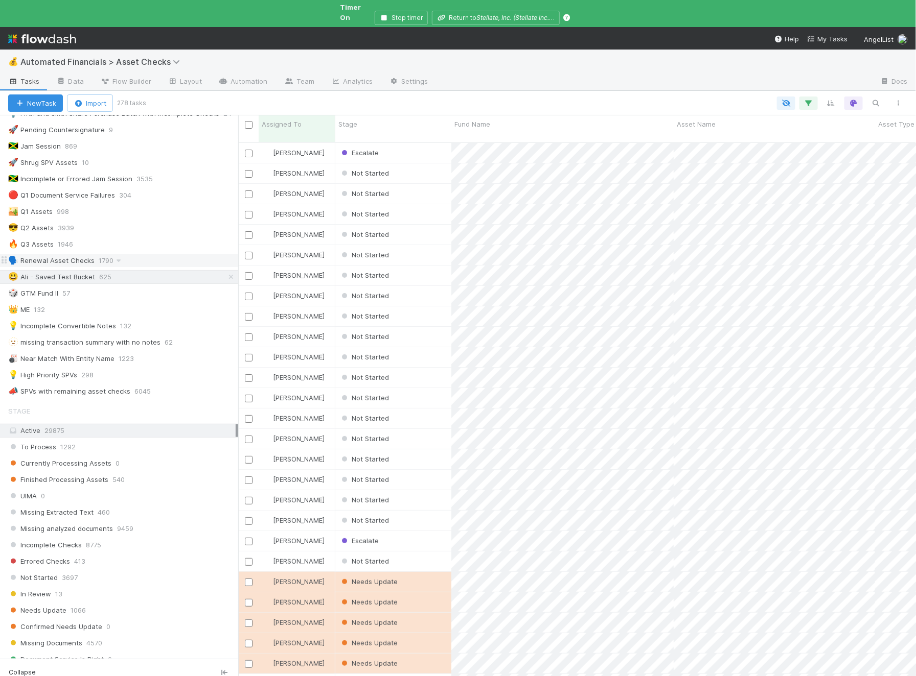
click at [99, 254] on span "1790" at bounding box center [111, 260] width 25 height 13
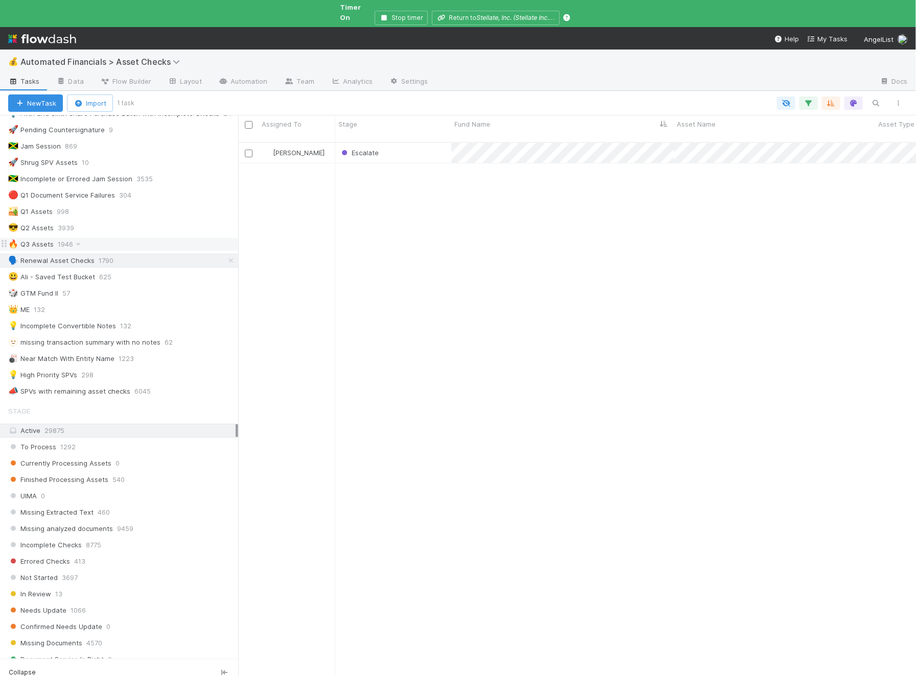
click at [67, 238] on span "1946" at bounding box center [71, 244] width 26 height 13
click at [67, 222] on span "3939" at bounding box center [71, 228] width 27 height 13
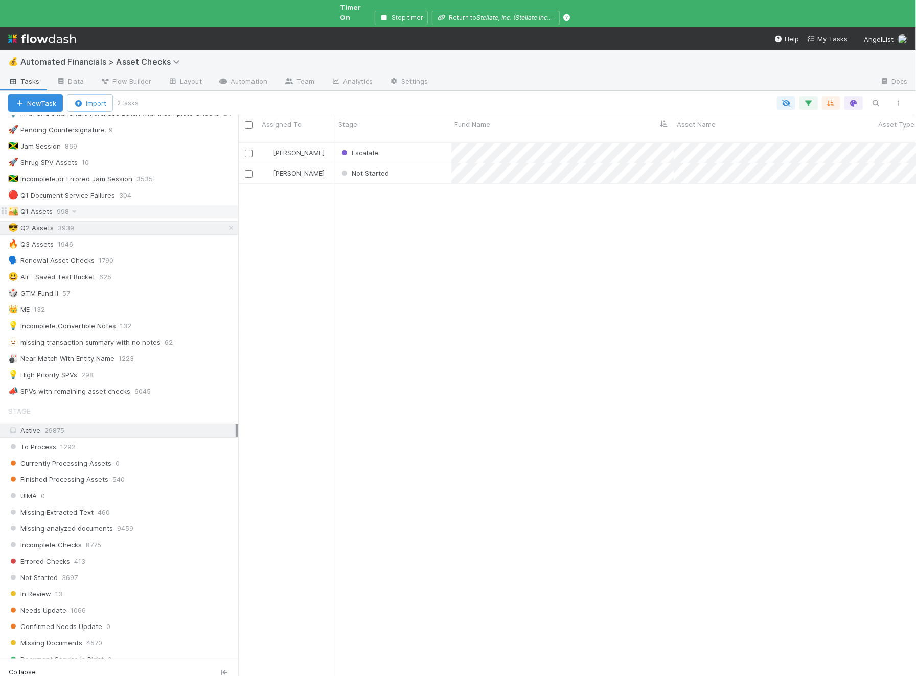
click at [66, 205] on span "998" at bounding box center [68, 211] width 22 height 13
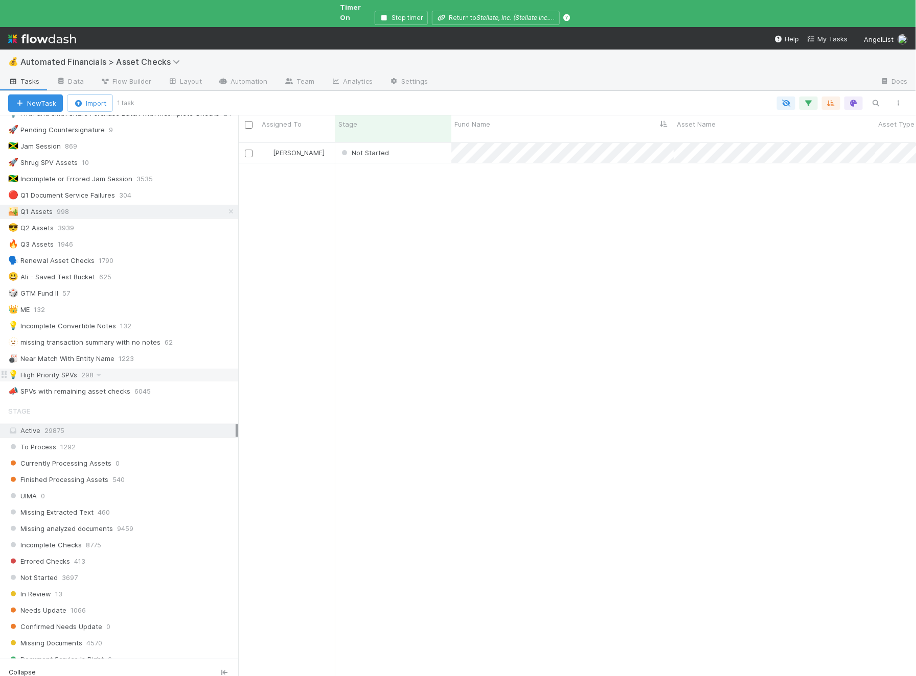
click at [107, 369] on div "💡 High Priority SPVs 298" at bounding box center [123, 375] width 230 height 13
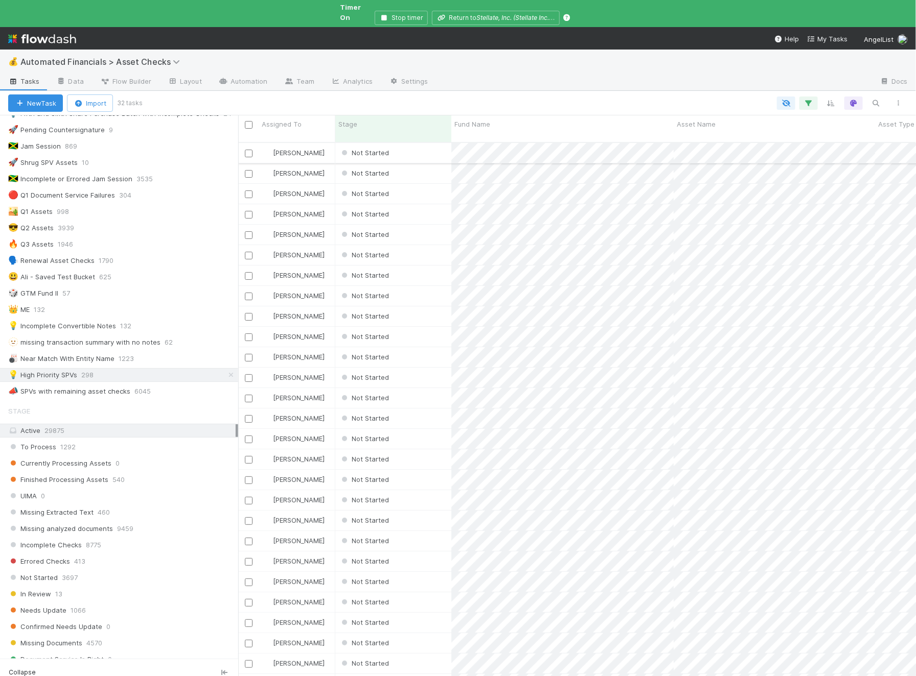
click at [408, 143] on div "Not Started" at bounding box center [393, 153] width 116 height 20
click at [433, 674] on div "Not Started" at bounding box center [393, 684] width 116 height 20
click at [425, 654] on div "Not Started" at bounding box center [393, 664] width 116 height 20
click at [420, 634] on div "Not Started" at bounding box center [393, 644] width 116 height 20
click at [420, 613] on div "Not Started" at bounding box center [393, 623] width 116 height 20
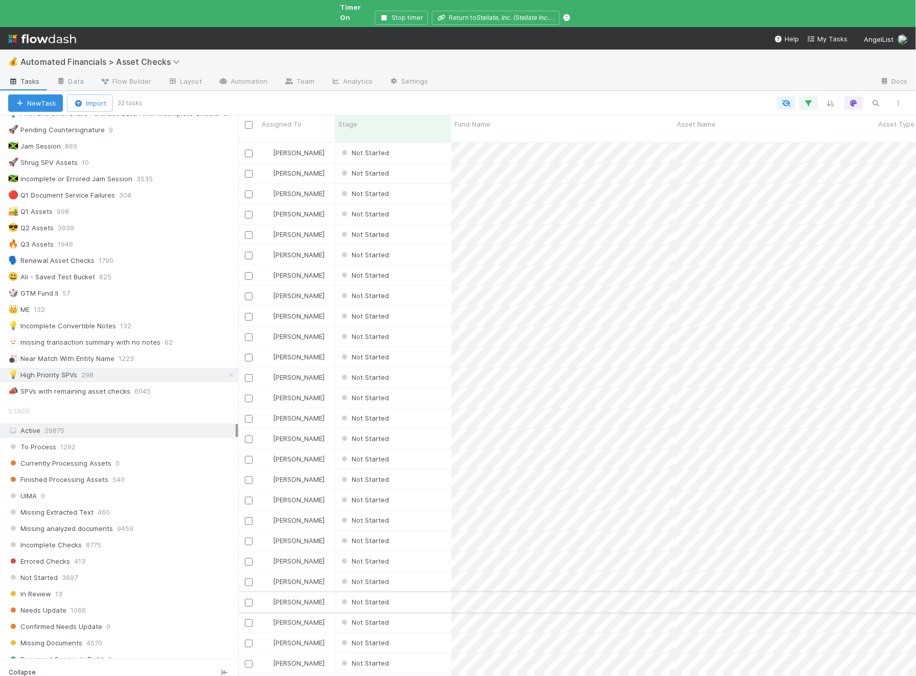
click at [420, 593] on div "Not Started" at bounding box center [393, 603] width 116 height 20
click at [425, 572] on div "Not Started" at bounding box center [393, 582] width 116 height 20
click at [424, 552] on div "Not Started" at bounding box center [393, 562] width 116 height 20
click at [424, 531] on div "Not Started" at bounding box center [393, 541] width 116 height 20
click at [424, 511] on div "Not Started" at bounding box center [393, 521] width 116 height 20
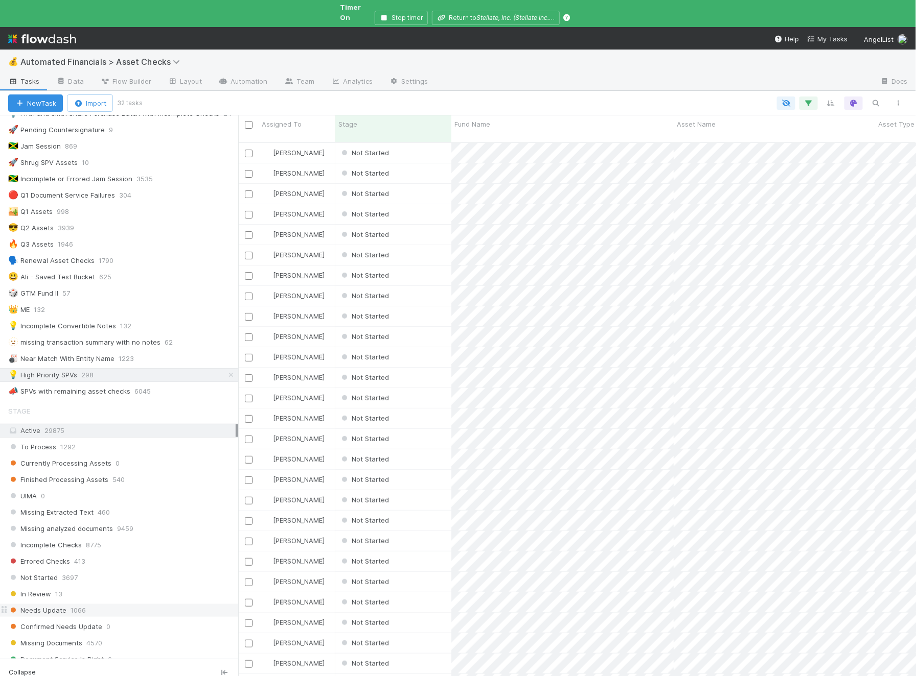
click at [64, 604] on span "Needs Update" at bounding box center [37, 610] width 58 height 13
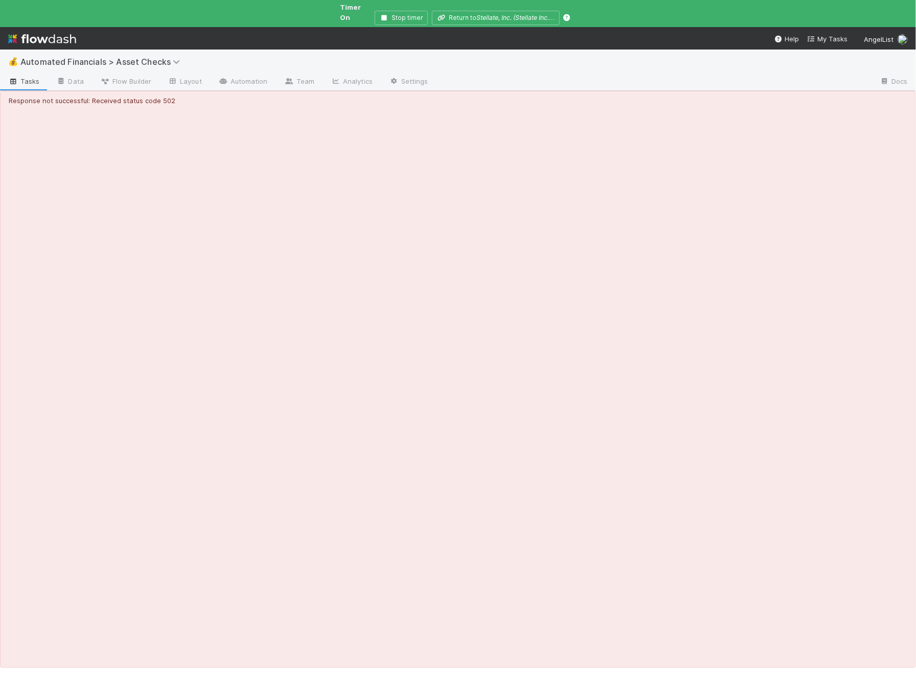
click at [79, 568] on div "Response not successful: Received status code 502" at bounding box center [458, 379] width 916 height 577
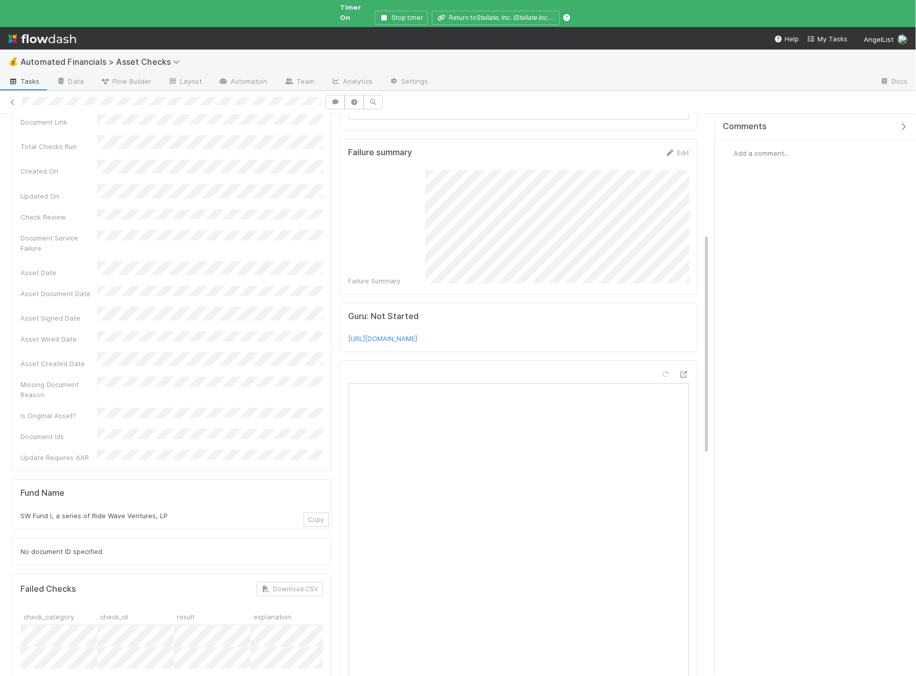
scroll to position [382, 0]
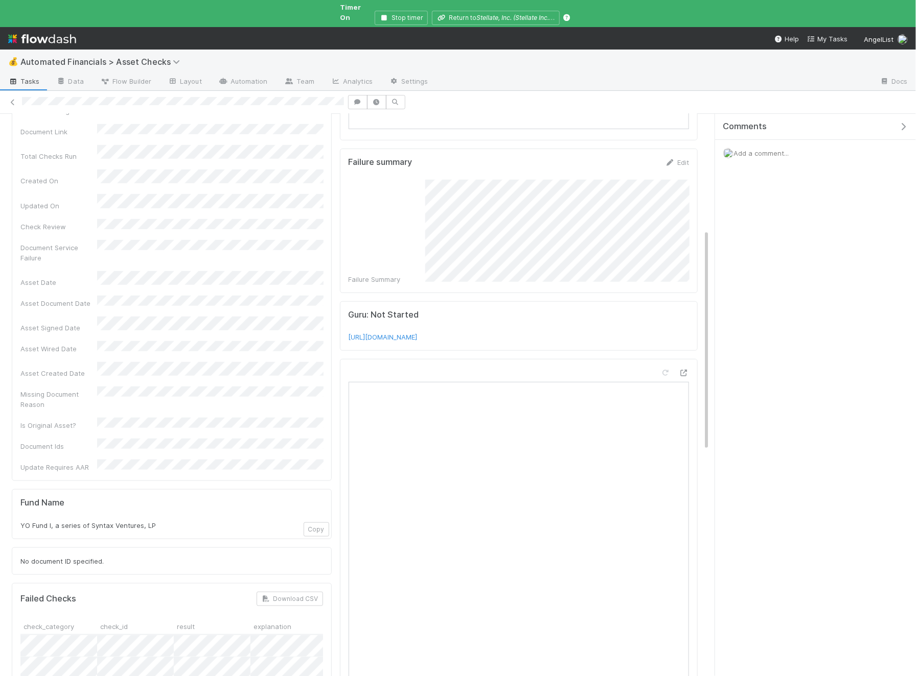
scroll to position [298, 0]
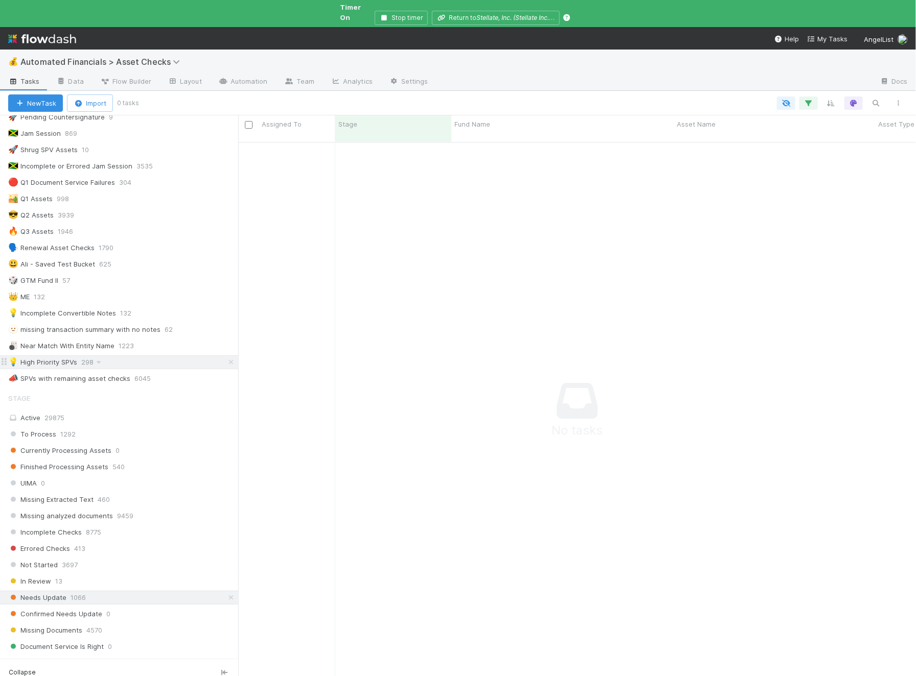
scroll to position [238, 0]
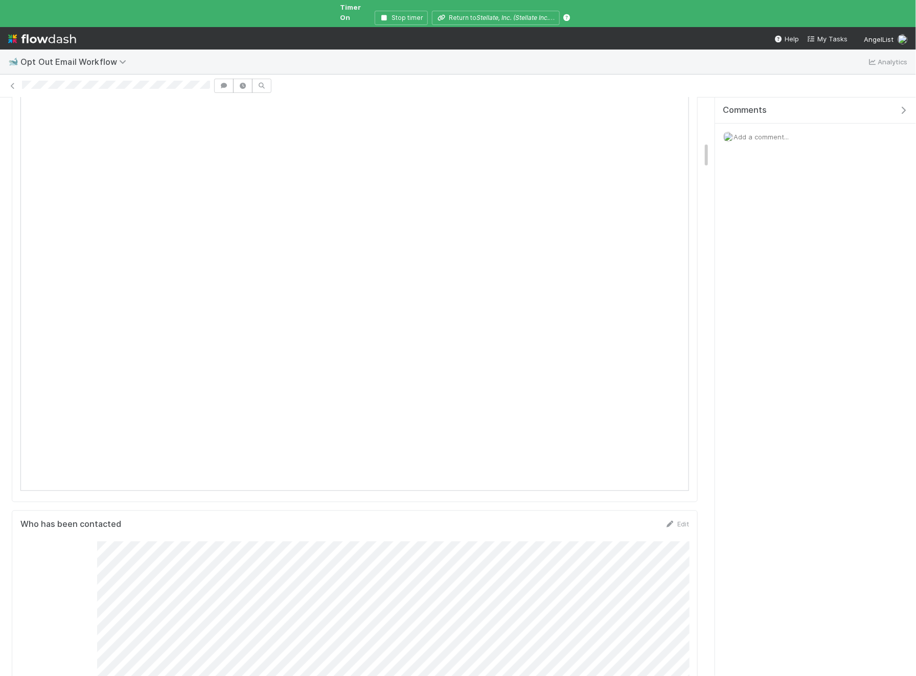
scroll to position [900, 0]
